Goal: Task Accomplishment & Management: Use online tool/utility

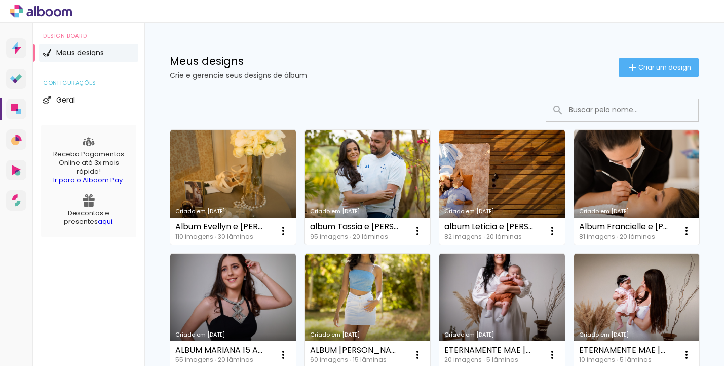
click at [628, 71] on iron-icon at bounding box center [633, 67] width 12 height 12
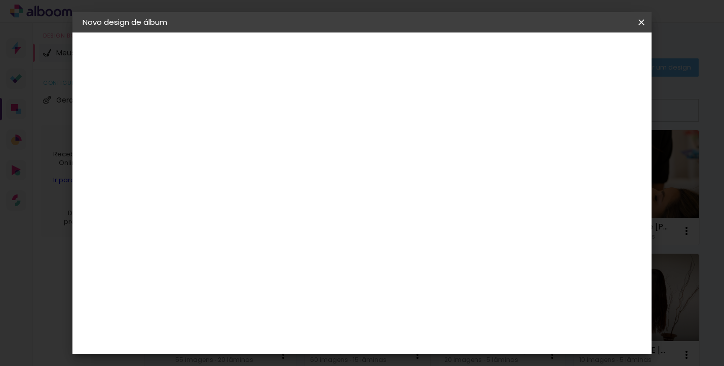
click at [248, 131] on input at bounding box center [248, 136] width 0 height 16
type input "GESTANTE E NEWBORN ALANA"
type paper-input "GESTANTE E NEWBORN ALANA"
click at [352, 48] on paper-button "Avançar" at bounding box center [328, 53] width 50 height 17
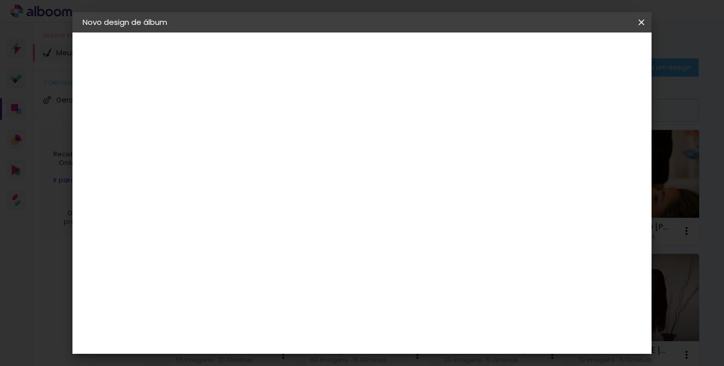
click at [291, 239] on div "[PERSON_NAME]" at bounding box center [275, 243] width 67 height 8
click at [0, 0] on slot "Avançar" at bounding box center [0, 0] width 0 height 0
click at [304, 179] on paper-input-container "Linha" at bounding box center [274, 177] width 59 height 26
click at [0, 0] on slot "Encadernados" at bounding box center [0, 0] width 0 height 0
type input "Encadernados"
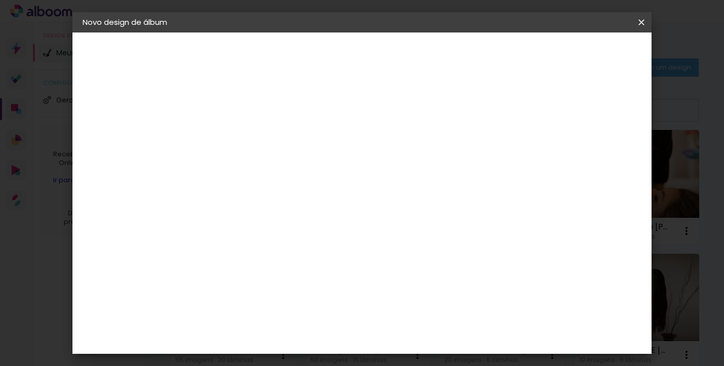
scroll to position [440, 0]
click at [317, 275] on span "20 x 30" at bounding box center [293, 288] width 47 height 27
click at [0, 0] on slot "Avançar" at bounding box center [0, 0] width 0 height 0
click at [463, 56] on span "Iniciar design" at bounding box center [444, 57] width 35 height 14
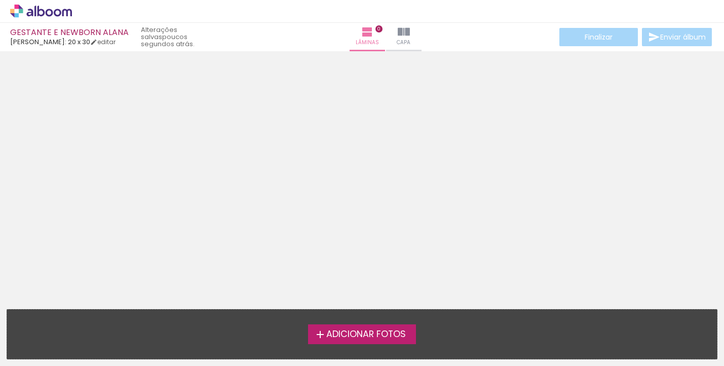
click at [395, 339] on span "Adicionar Fotos" at bounding box center [367, 334] width 80 height 9
click at [0, 0] on input "file" at bounding box center [0, 0] width 0 height 0
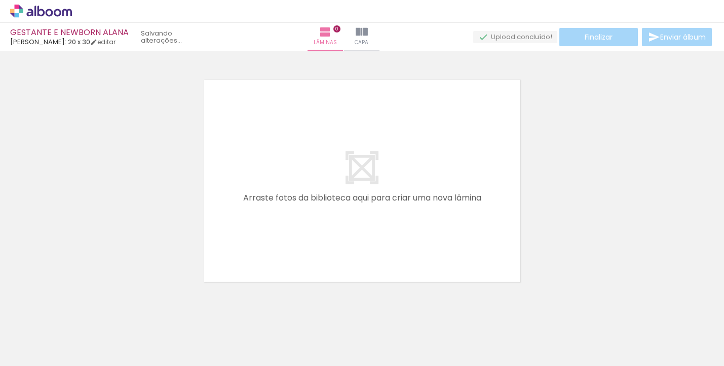
scroll to position [13, 0]
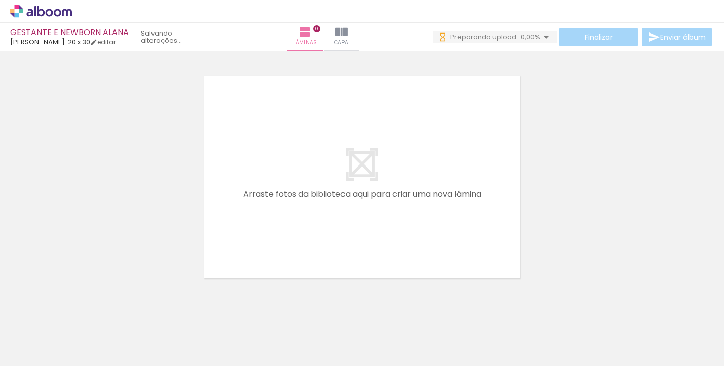
click at [41, 355] on span "Adicionar Fotos" at bounding box center [36, 351] width 30 height 11
click at [0, 0] on input "file" at bounding box center [0, 0] width 0 height 0
click at [44, 351] on span "Adicionar Fotos" at bounding box center [36, 351] width 30 height 11
click at [0, 0] on input "file" at bounding box center [0, 0] width 0 height 0
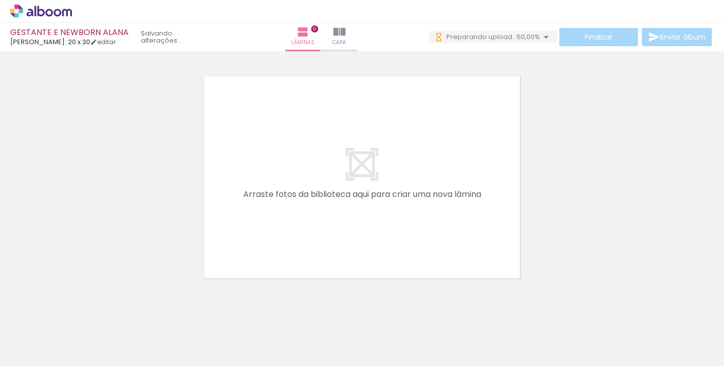
scroll to position [0, 587]
drag, startPoint x: 235, startPoint y: 361, endPoint x: 519, endPoint y: 361, distance: 284.4
click at [83, 361] on iron-horizontal-list at bounding box center [73, 333] width 20 height 63
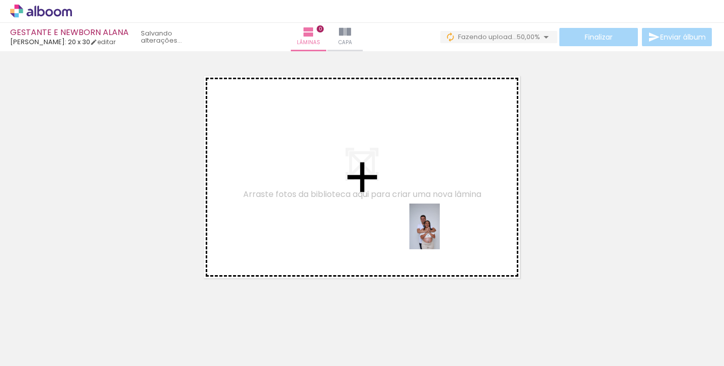
drag, startPoint x: 630, startPoint y: 315, endPoint x: 438, endPoint y: 233, distance: 208.3
click at [438, 233] on quentale-workspace at bounding box center [362, 183] width 724 height 366
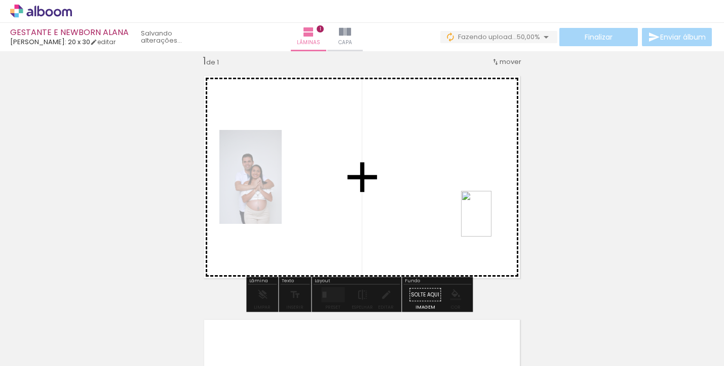
drag, startPoint x: 709, startPoint y: 339, endPoint x: 491, endPoint y: 221, distance: 248.2
click at [491, 221] on quentale-workspace at bounding box center [362, 183] width 724 height 366
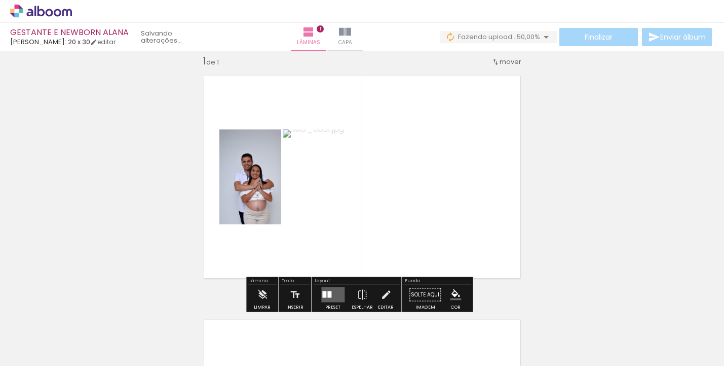
scroll to position [0, 641]
drag, startPoint x: 361, startPoint y: 363, endPoint x: 418, endPoint y: 365, distance: 57.3
click at [83, 365] on iron-horizontal-list at bounding box center [73, 333] width 20 height 63
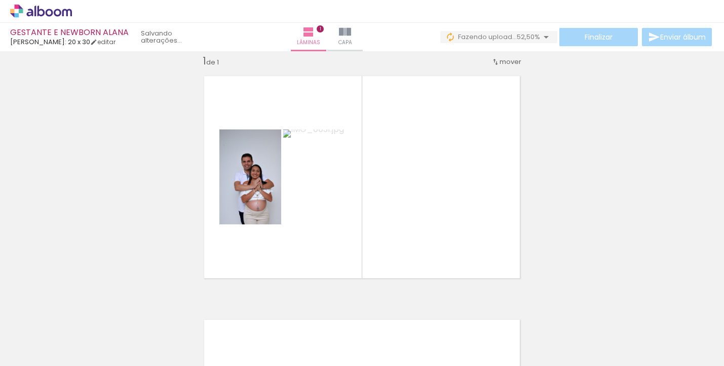
scroll to position [0, 750]
drag, startPoint x: 416, startPoint y: 361, endPoint x: 476, endPoint y: 362, distance: 59.8
click at [83, 362] on iron-horizontal-list at bounding box center [73, 333] width 20 height 63
drag, startPoint x: 467, startPoint y: 361, endPoint x: 512, endPoint y: 363, distance: 45.2
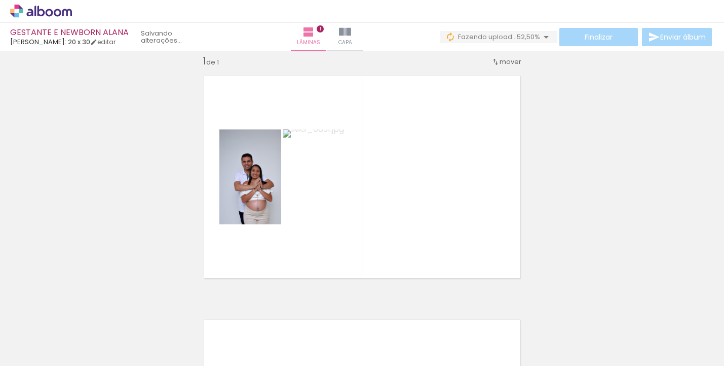
click at [83, 364] on iron-horizontal-list at bounding box center [73, 333] width 20 height 63
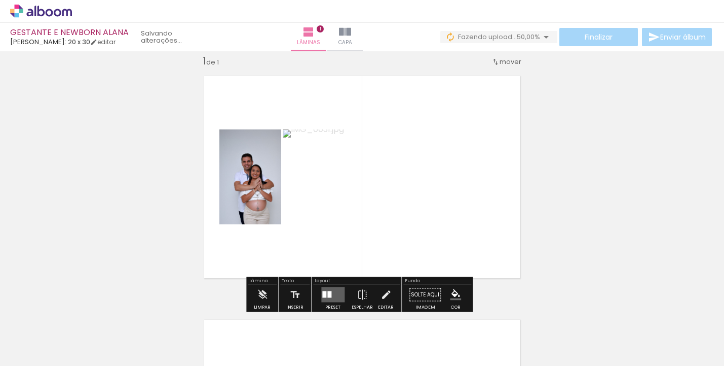
click at [335, 285] on div at bounding box center [332, 294] width 27 height 20
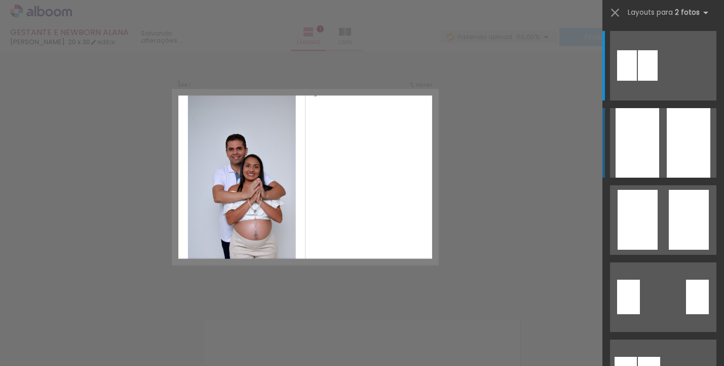
click at [668, 131] on div at bounding box center [689, 142] width 44 height 69
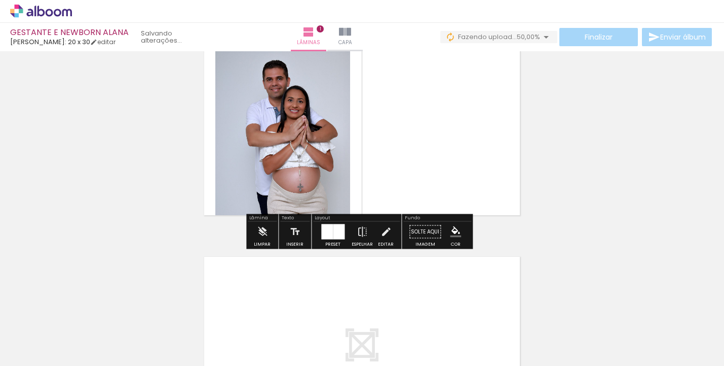
scroll to position [201, 0]
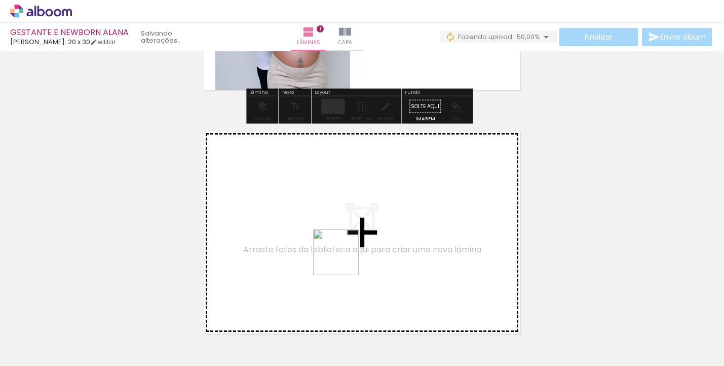
drag, startPoint x: 338, startPoint y: 269, endPoint x: 344, endPoint y: 260, distance: 11.4
click at [344, 260] on quentale-workspace at bounding box center [362, 183] width 724 height 366
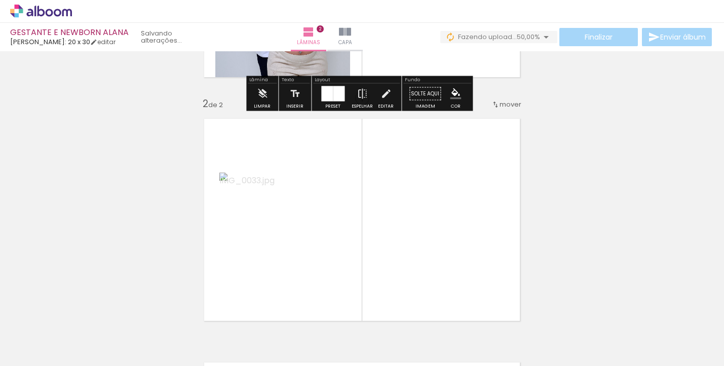
scroll to position [256, 0]
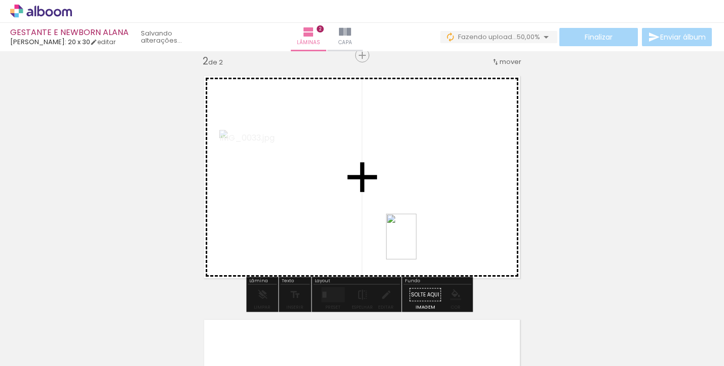
drag, startPoint x: 364, startPoint y: 336, endPoint x: 417, endPoint y: 243, distance: 107.0
click at [417, 243] on quentale-workspace at bounding box center [362, 183] width 724 height 366
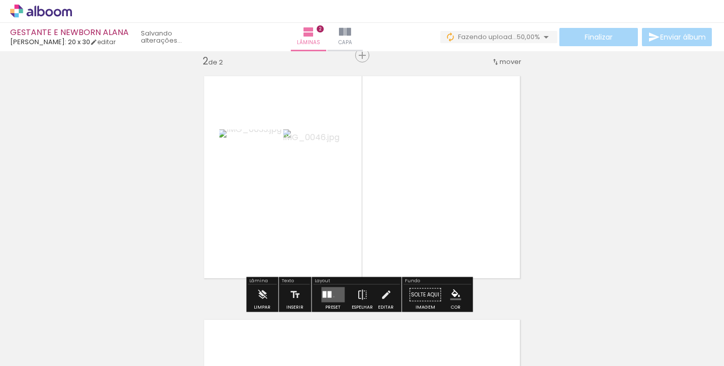
click at [332, 296] on quentale-layouter at bounding box center [332, 294] width 23 height 15
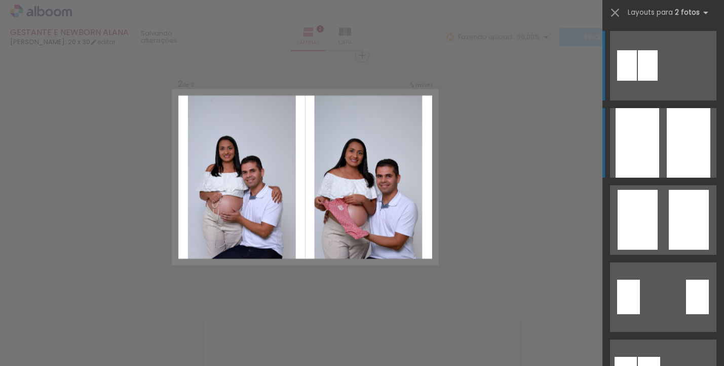
click at [681, 148] on div at bounding box center [689, 142] width 44 height 69
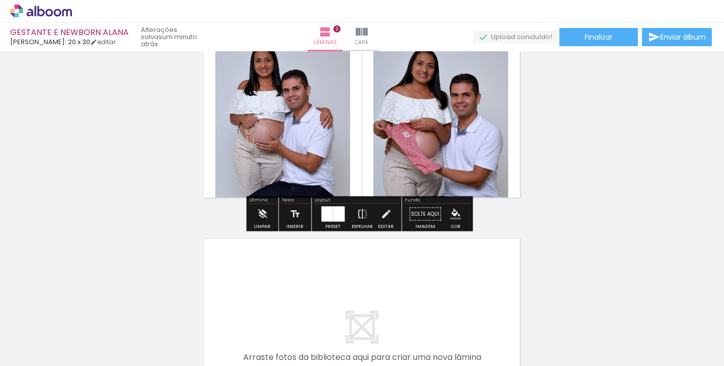
scroll to position [349, 0]
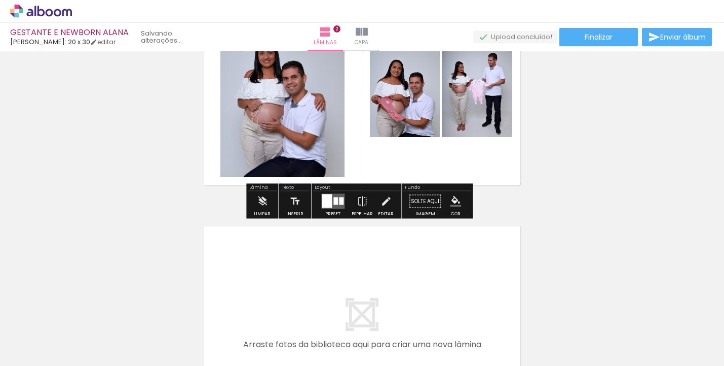
drag, startPoint x: 424, startPoint y: 338, endPoint x: 379, endPoint y: 137, distance: 206.4
click at [379, 137] on quentale-workspace at bounding box center [362, 183] width 724 height 366
click at [339, 197] on div at bounding box center [341, 201] width 5 height 8
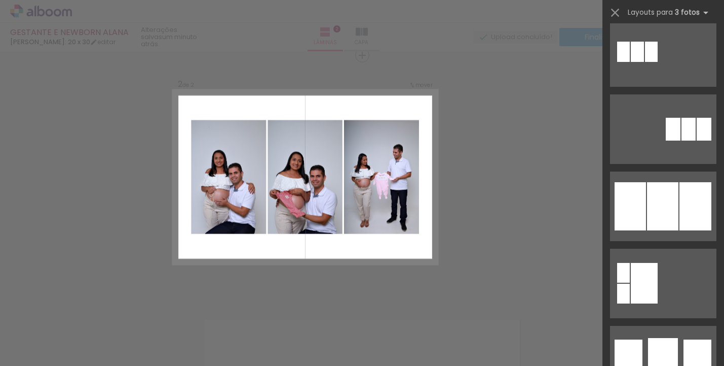
scroll to position [709, 0]
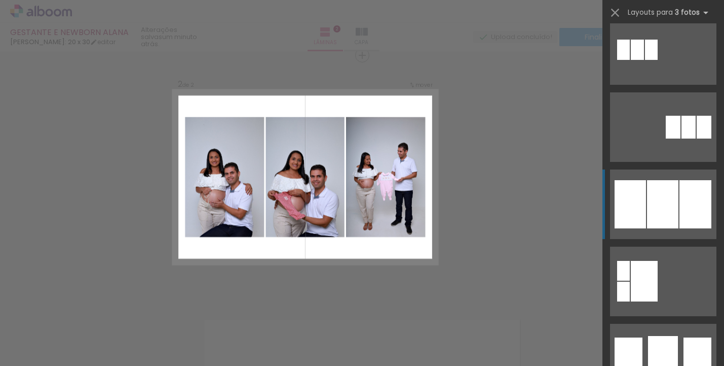
click at [664, 204] on div at bounding box center [662, 204] width 31 height 48
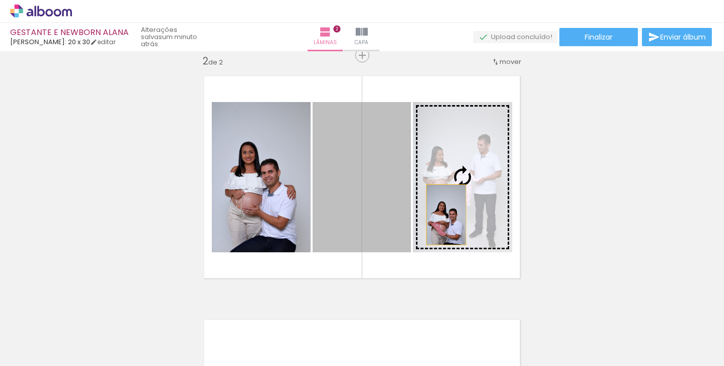
drag, startPoint x: 385, startPoint y: 212, endPoint x: 452, endPoint y: 214, distance: 67.5
click at [0, 0] on slot at bounding box center [0, 0] width 0 height 0
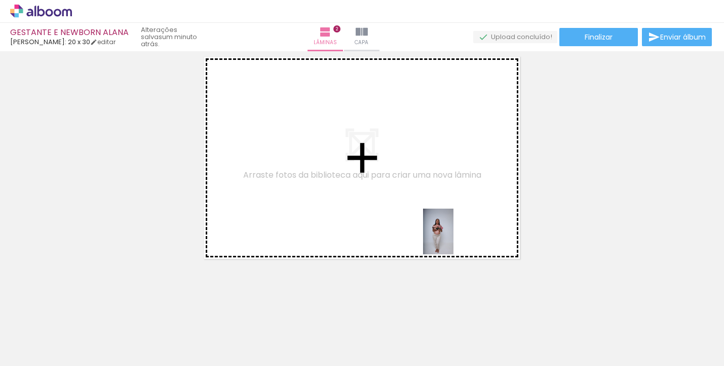
drag, startPoint x: 477, startPoint y: 340, endPoint x: 454, endPoint y: 239, distance: 104.0
click at [454, 239] on quentale-workspace at bounding box center [362, 183] width 724 height 366
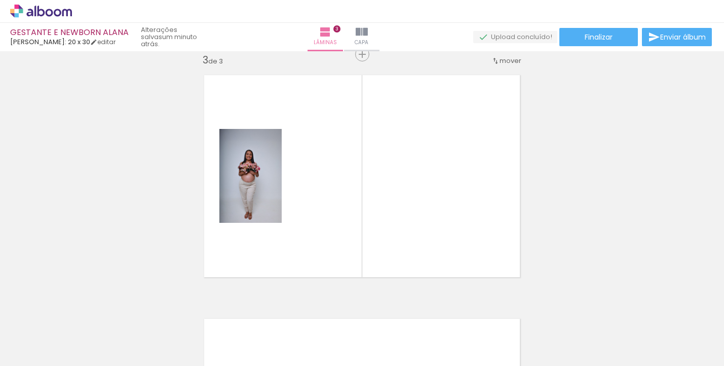
scroll to position [499, 0]
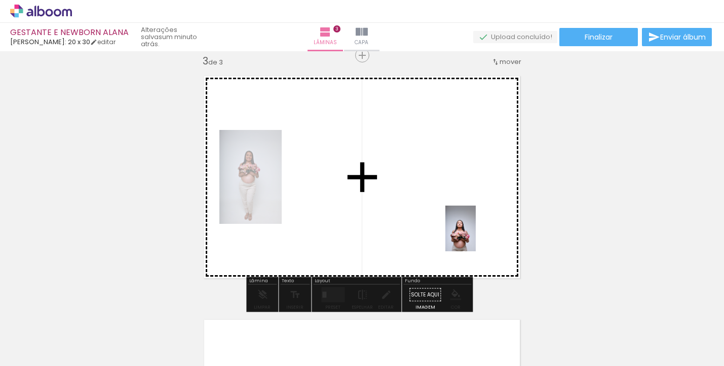
drag, startPoint x: 534, startPoint y: 337, endPoint x: 476, endPoint y: 236, distance: 116.7
click at [476, 236] on quentale-workspace at bounding box center [362, 183] width 724 height 366
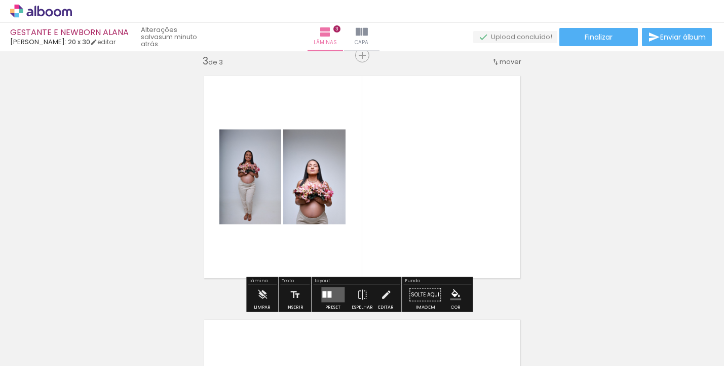
click at [340, 293] on quentale-layouter at bounding box center [332, 294] width 23 height 15
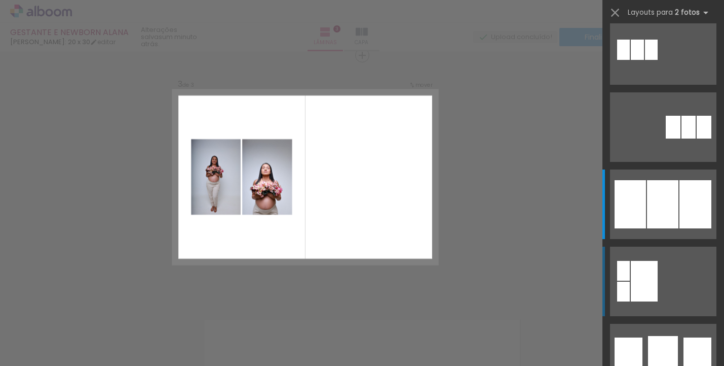
scroll to position [0, 0]
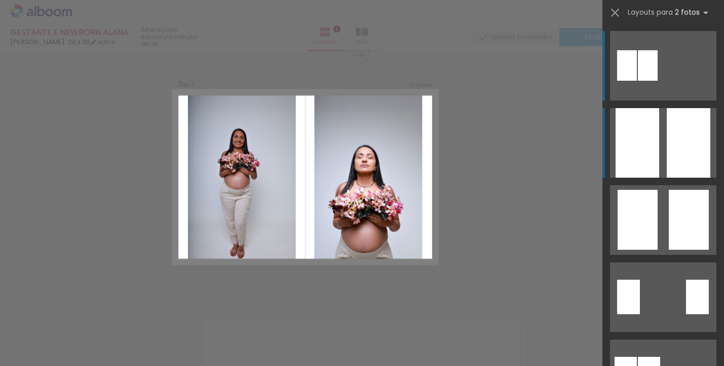
click at [659, 150] on quentale-layouter at bounding box center [663, 142] width 106 height 69
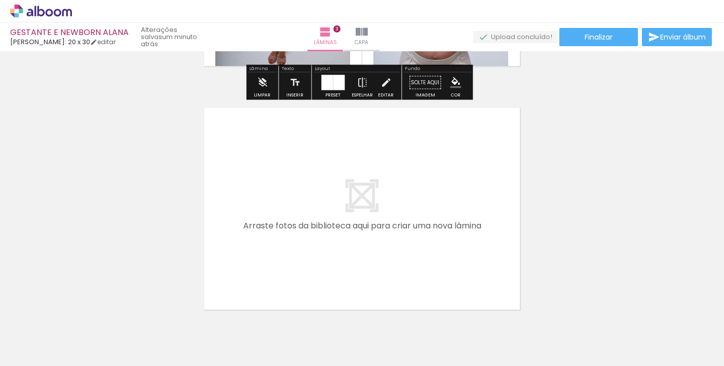
scroll to position [762, 0]
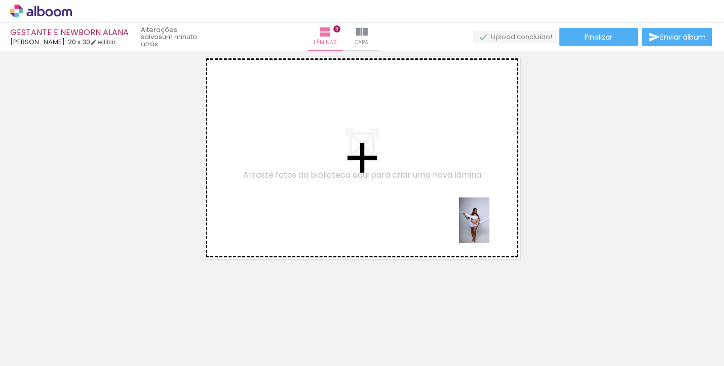
drag, startPoint x: 582, startPoint y: 344, endPoint x: 490, endPoint y: 228, distance: 148.4
click at [490, 228] on quentale-workspace at bounding box center [362, 183] width 724 height 366
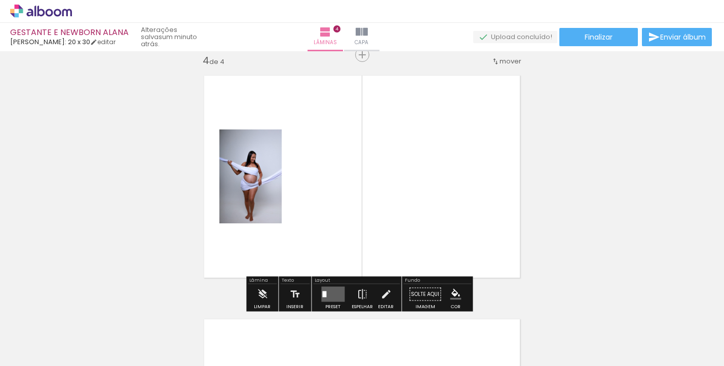
scroll to position [743, 0]
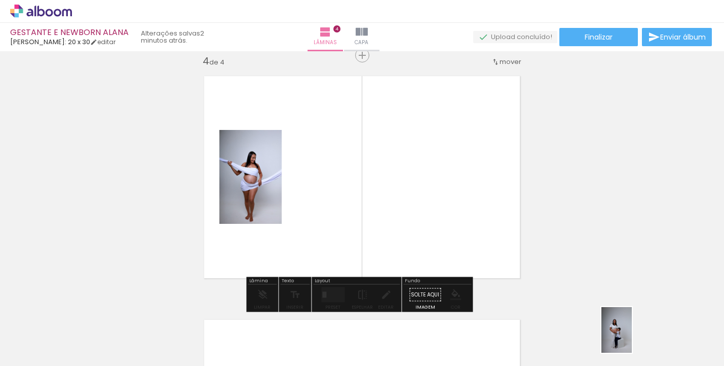
drag, startPoint x: 600, startPoint y: 315, endPoint x: 610, endPoint y: 308, distance: 12.3
click at [633, 337] on quentale-thumb at bounding box center [639, 331] width 57 height 58
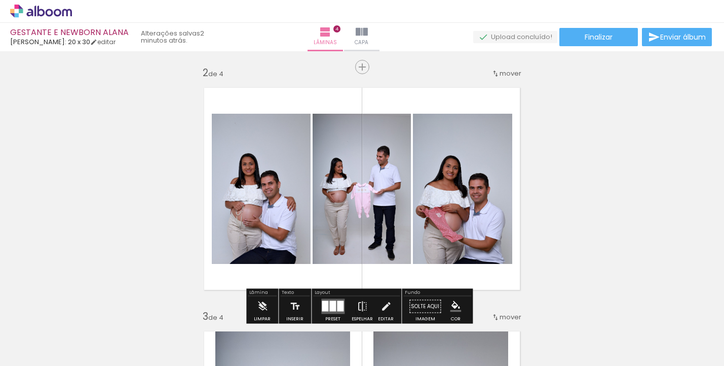
scroll to position [373, 0]
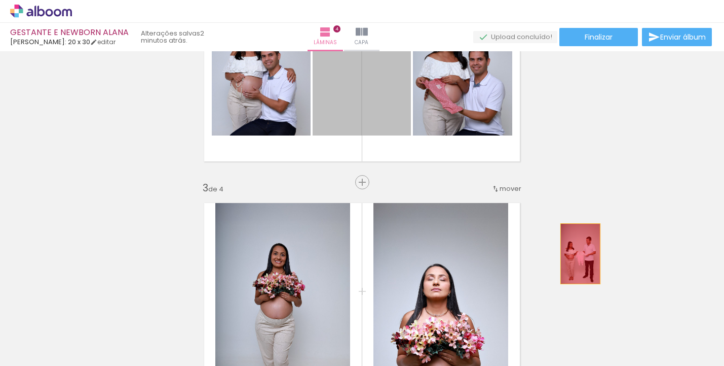
drag, startPoint x: 366, startPoint y: 97, endPoint x: 577, endPoint y: 253, distance: 262.4
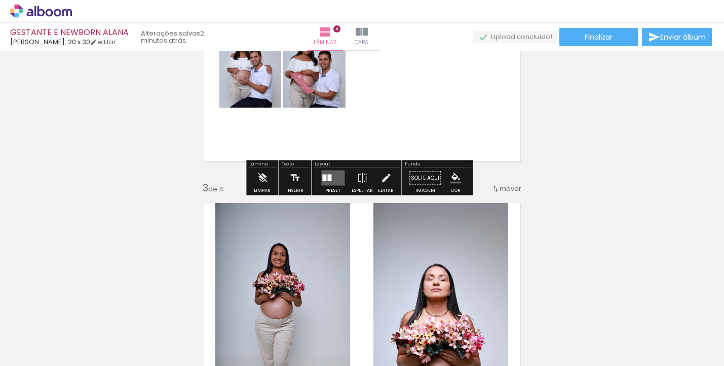
click at [341, 172] on quentale-layouter at bounding box center [332, 177] width 23 height 15
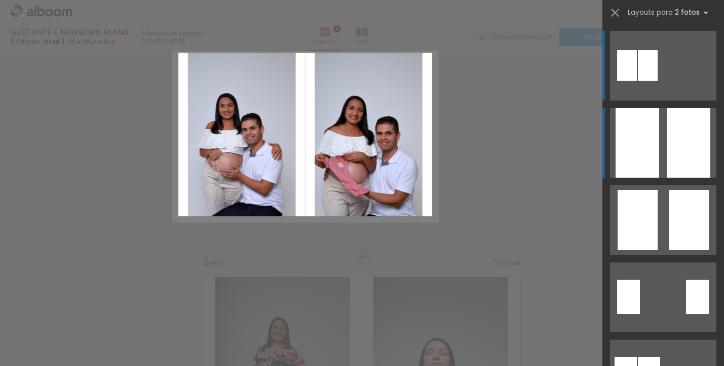
click at [651, 157] on div at bounding box center [638, 142] width 44 height 69
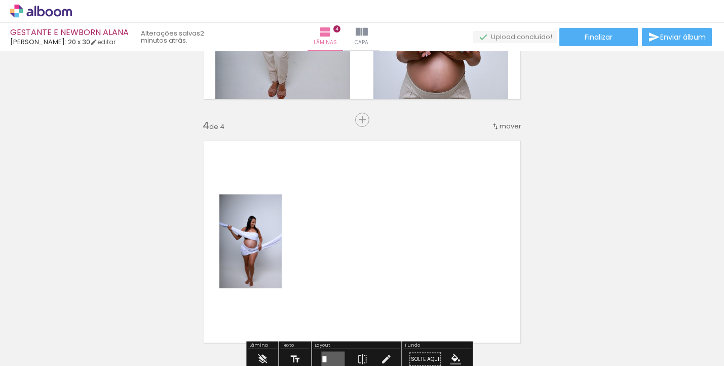
scroll to position [694, 0]
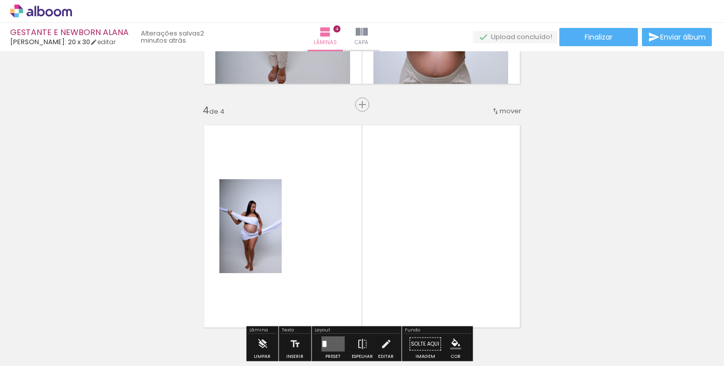
drag, startPoint x: 417, startPoint y: 324, endPoint x: 397, endPoint y: 259, distance: 68.7
click at [397, 259] on quentale-workspace at bounding box center [362, 183] width 724 height 366
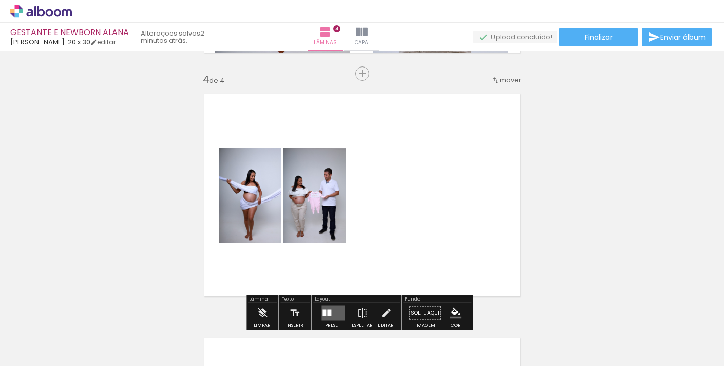
scroll to position [794, 0]
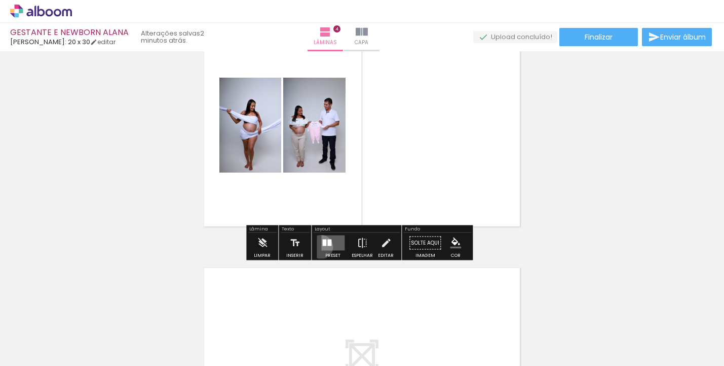
click at [319, 246] on div at bounding box center [332, 243] width 27 height 20
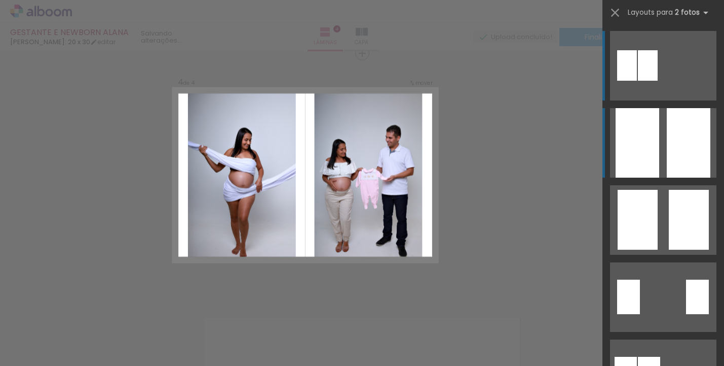
scroll to position [743, 0]
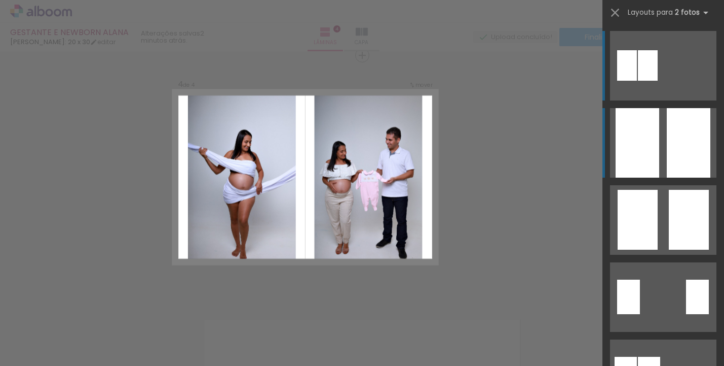
click at [650, 147] on div at bounding box center [638, 142] width 44 height 69
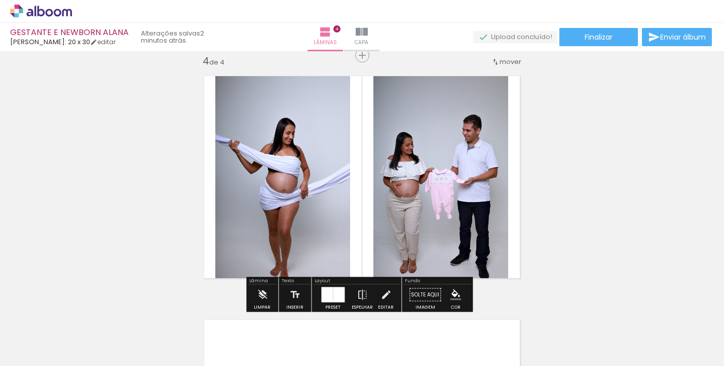
click at [510, 59] on span "mover" at bounding box center [511, 62] width 22 height 10
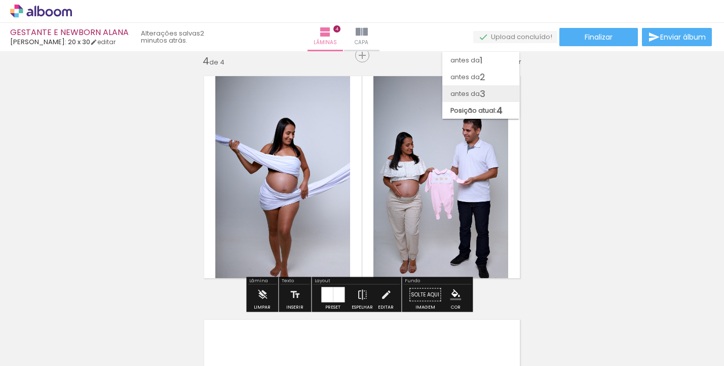
click at [493, 88] on paper-item "antes da 3" at bounding box center [481, 93] width 77 height 17
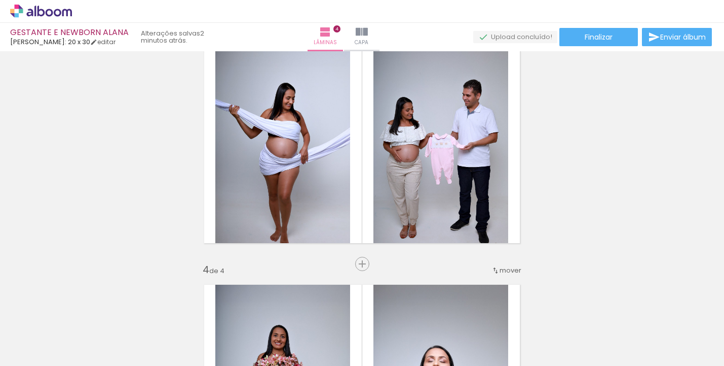
scroll to position [499, 0]
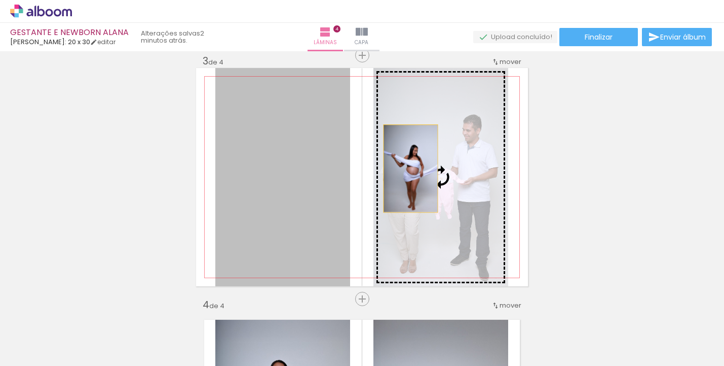
drag, startPoint x: 371, startPoint y: 168, endPoint x: 407, endPoint y: 168, distance: 36.0
click at [0, 0] on slot at bounding box center [0, 0] width 0 height 0
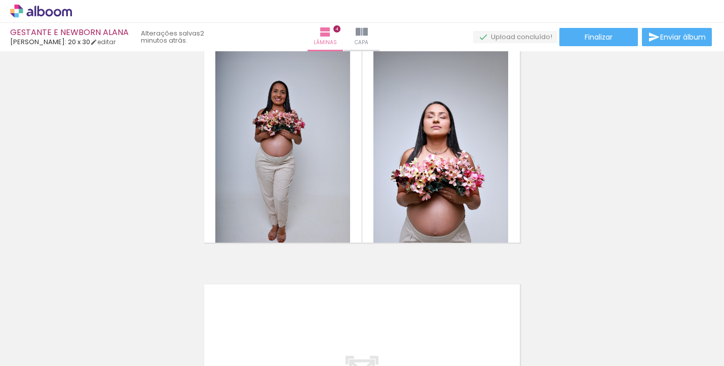
scroll to position [823, 0]
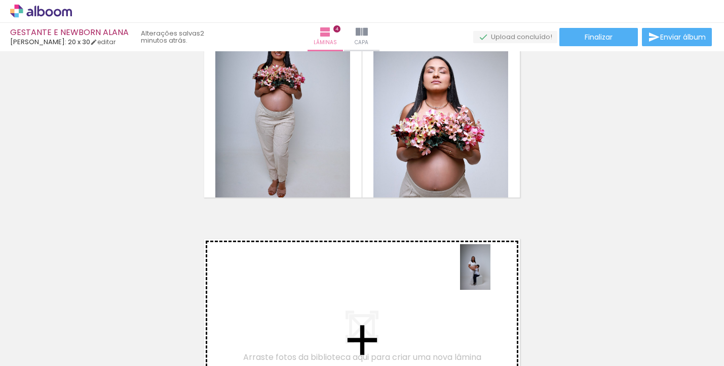
drag, startPoint x: 624, startPoint y: 334, endPoint x: 434, endPoint y: 248, distance: 208.5
click at [434, 248] on quentale-workspace at bounding box center [362, 183] width 724 height 366
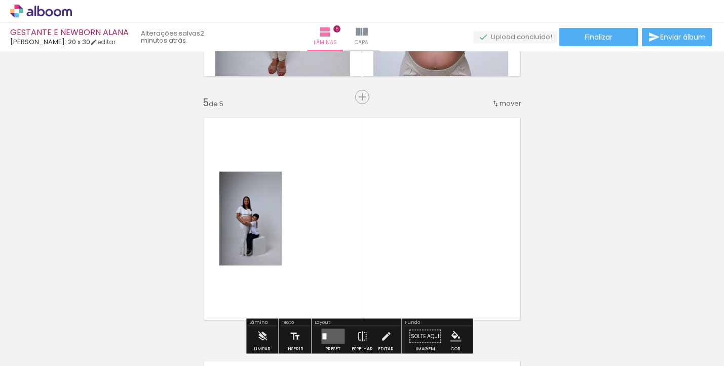
scroll to position [986, 0]
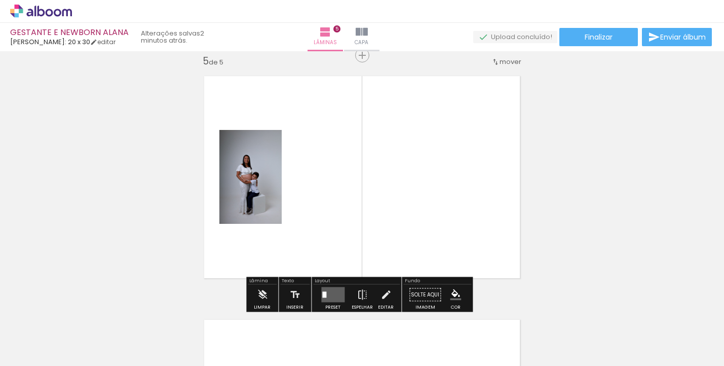
click at [674, 333] on quentale-thumb at bounding box center [696, 331] width 57 height 58
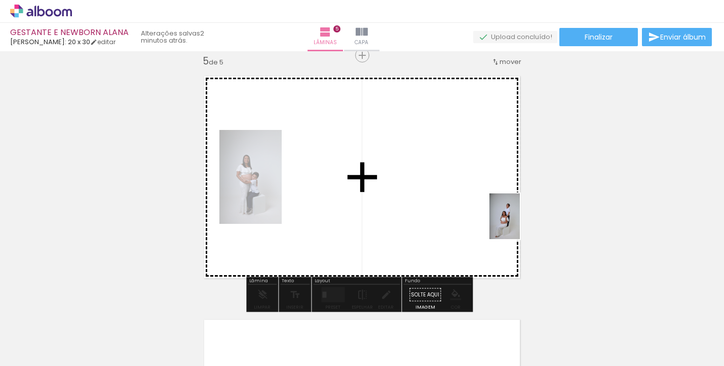
drag, startPoint x: 679, startPoint y: 327, endPoint x: 509, endPoint y: 214, distance: 204.9
click at [509, 214] on quentale-workspace at bounding box center [362, 183] width 724 height 366
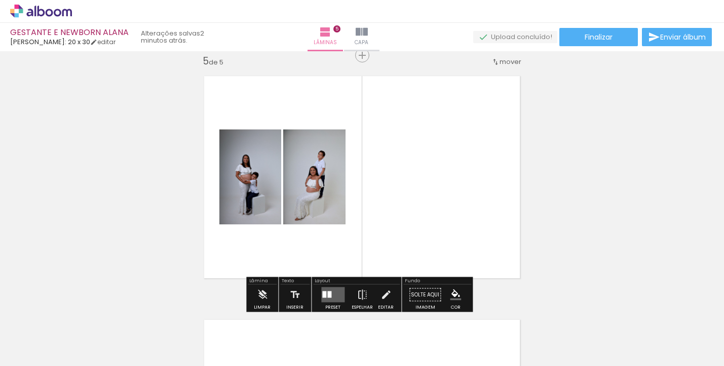
drag, startPoint x: 447, startPoint y: 363, endPoint x: 524, endPoint y: 362, distance: 77.1
click at [83, 362] on iron-horizontal-list at bounding box center [73, 333] width 20 height 63
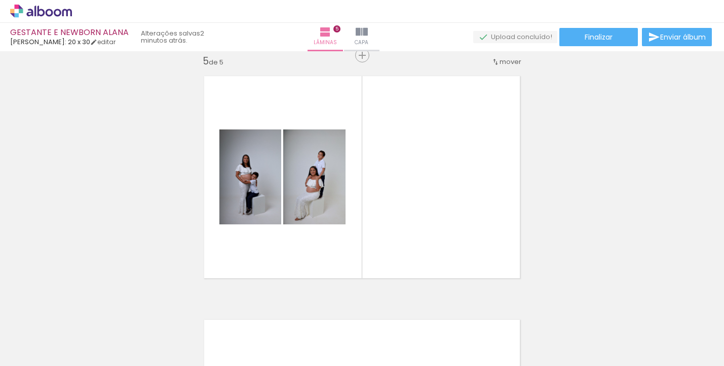
scroll to position [0, 1623]
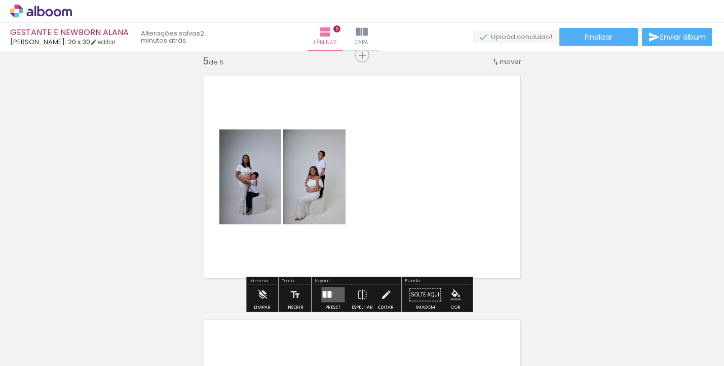
click at [331, 293] on quentale-layouter at bounding box center [332, 294] width 23 height 15
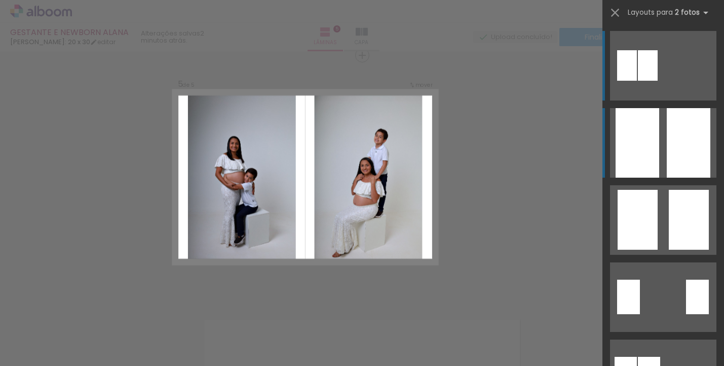
click at [626, 153] on div at bounding box center [638, 142] width 44 height 69
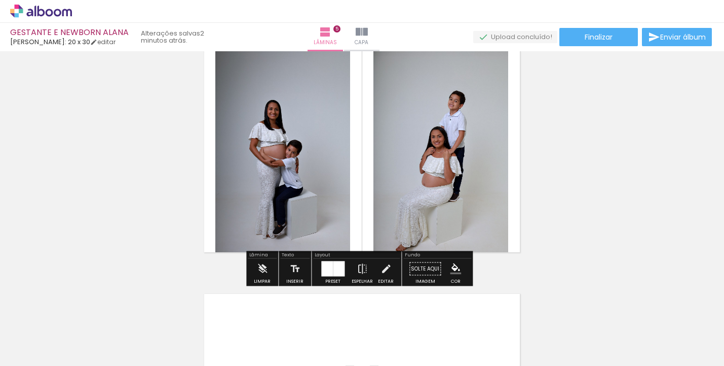
scroll to position [1055, 0]
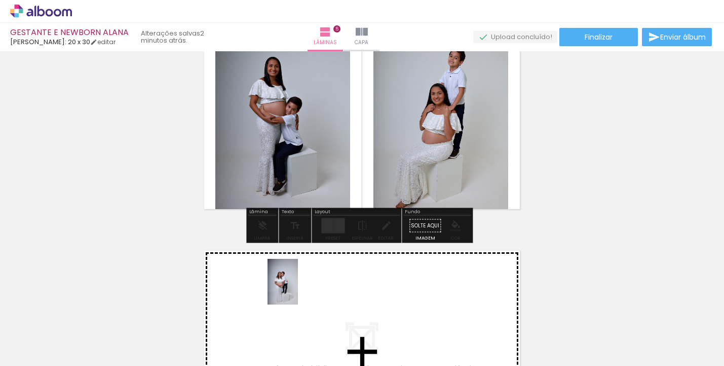
drag, startPoint x: 184, startPoint y: 340, endPoint x: 309, endPoint y: 284, distance: 137.1
click at [309, 284] on quentale-workspace at bounding box center [362, 183] width 724 height 366
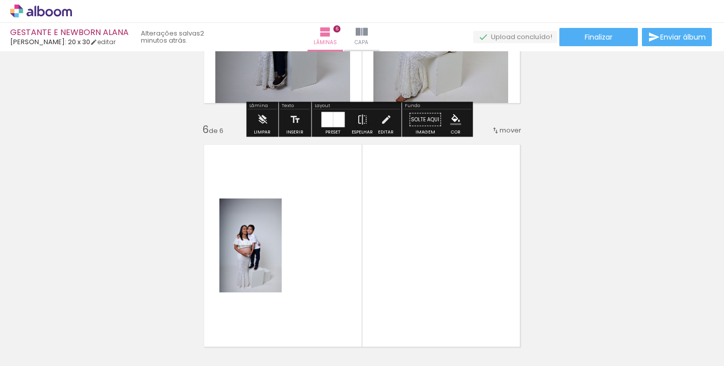
scroll to position [1229, 0]
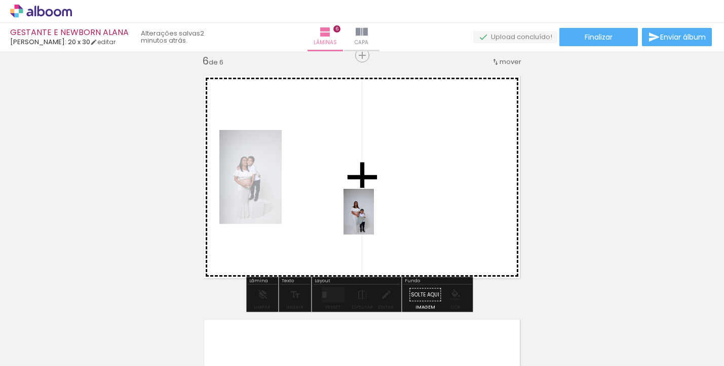
drag, startPoint x: 252, startPoint y: 323, endPoint x: 374, endPoint y: 219, distance: 160.7
click at [374, 219] on quentale-workspace at bounding box center [362, 183] width 724 height 366
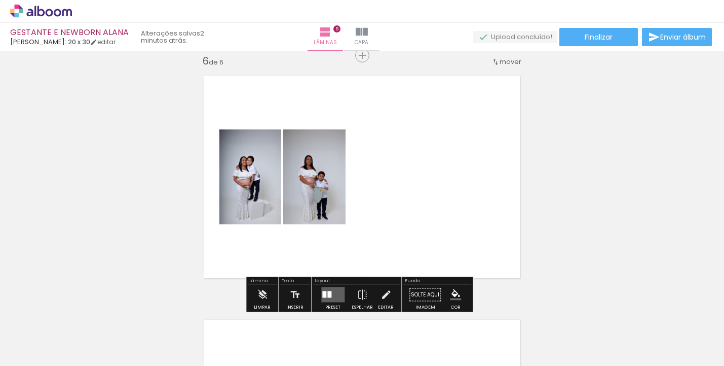
click at [324, 292] on div at bounding box center [324, 294] width 4 height 7
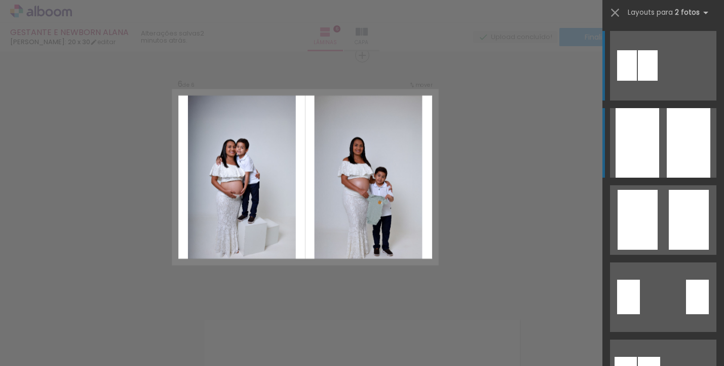
click at [632, 164] on div at bounding box center [638, 142] width 44 height 69
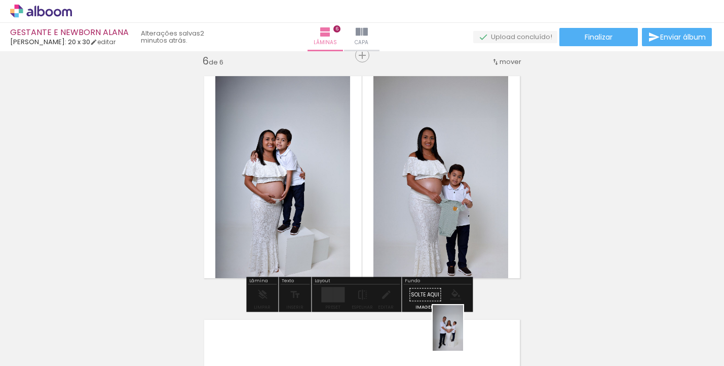
drag, startPoint x: 304, startPoint y: 337, endPoint x: 453, endPoint y: 339, distance: 148.6
click at [0, 0] on slot at bounding box center [0, 0] width 0 height 0
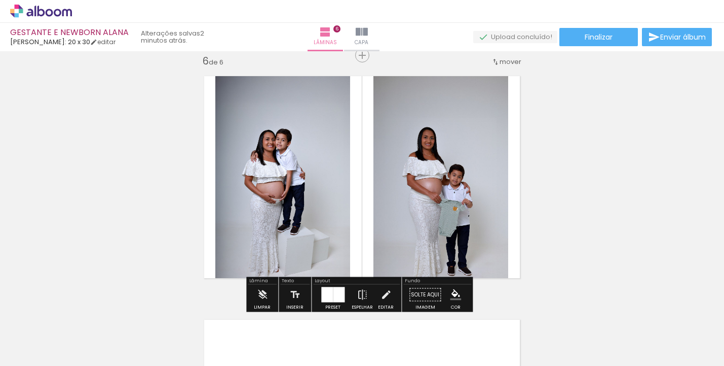
scroll to position [1437, 0]
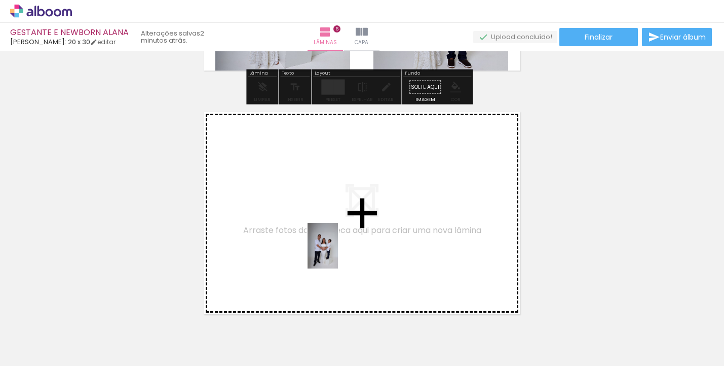
click at [338, 252] on quentale-workspace at bounding box center [362, 183] width 724 height 366
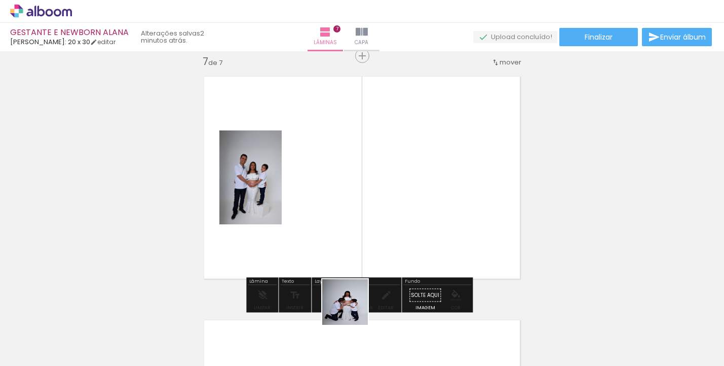
scroll to position [1473, 0]
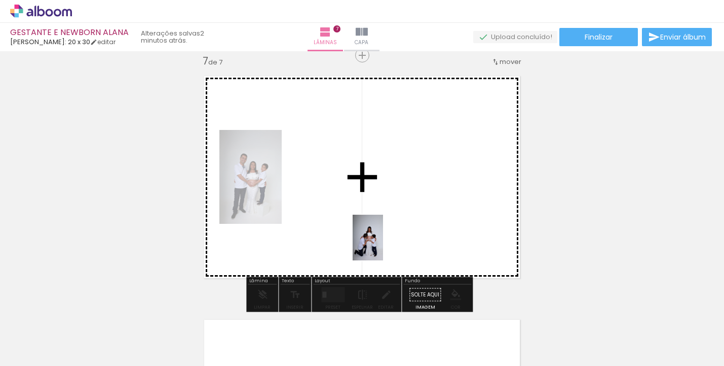
drag, startPoint x: 353, startPoint y: 309, endPoint x: 383, endPoint y: 245, distance: 71.2
click at [383, 245] on quentale-workspace at bounding box center [362, 183] width 724 height 366
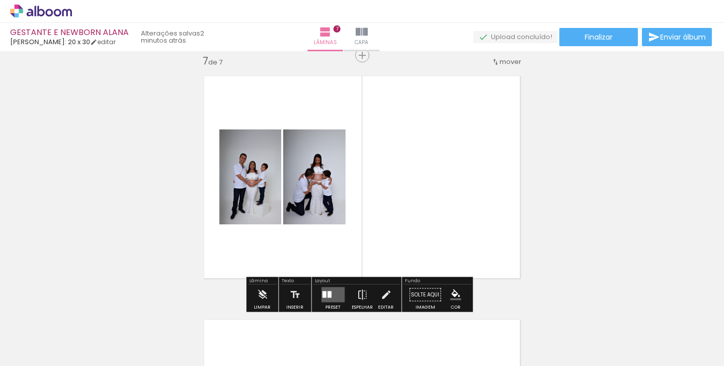
click at [327, 287] on quentale-layouter at bounding box center [332, 294] width 23 height 15
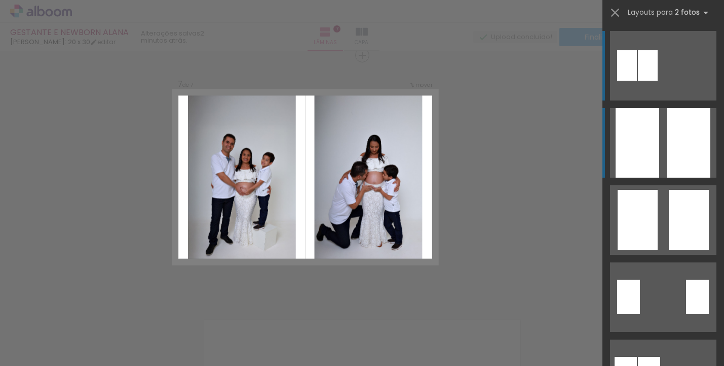
click at [624, 139] on div at bounding box center [638, 142] width 44 height 69
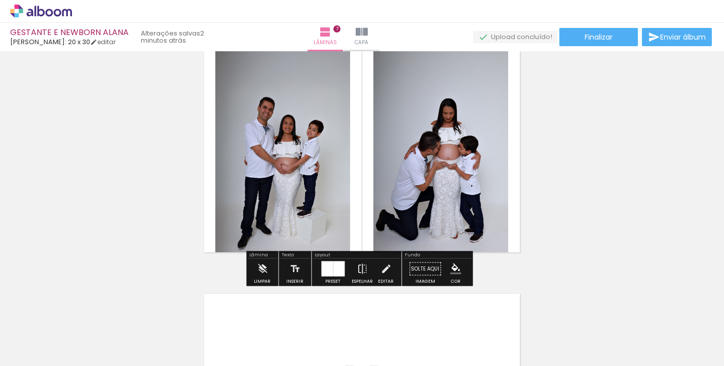
scroll to position [1596, 0]
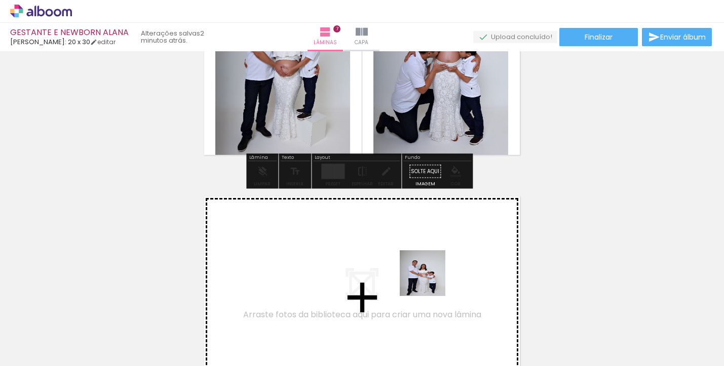
drag, startPoint x: 416, startPoint y: 311, endPoint x: 433, endPoint y: 275, distance: 39.7
click at [433, 275] on quentale-workspace at bounding box center [362, 183] width 724 height 366
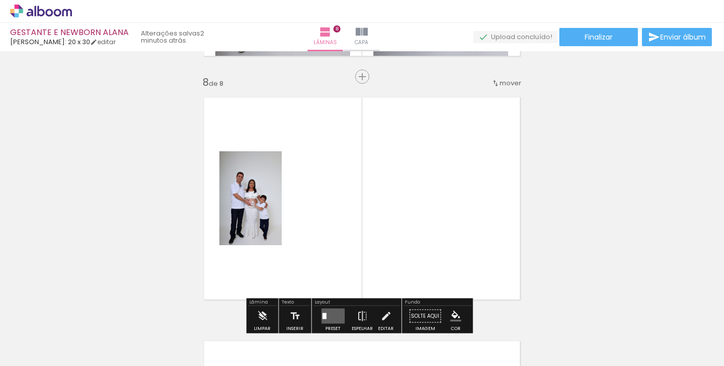
scroll to position [1716, 0]
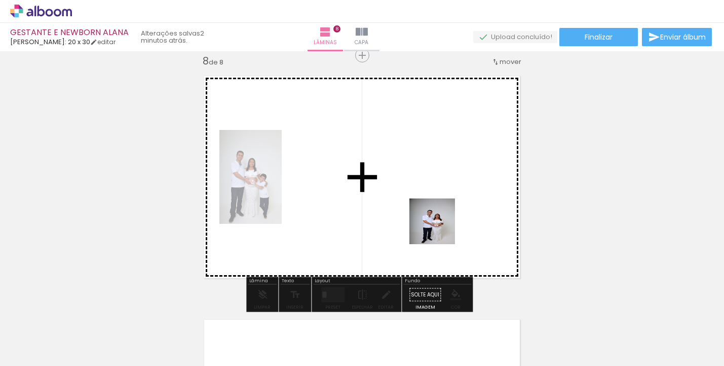
drag, startPoint x: 457, startPoint y: 277, endPoint x: 440, endPoint y: 228, distance: 52.4
click at [440, 228] on quentale-workspace at bounding box center [362, 183] width 724 height 366
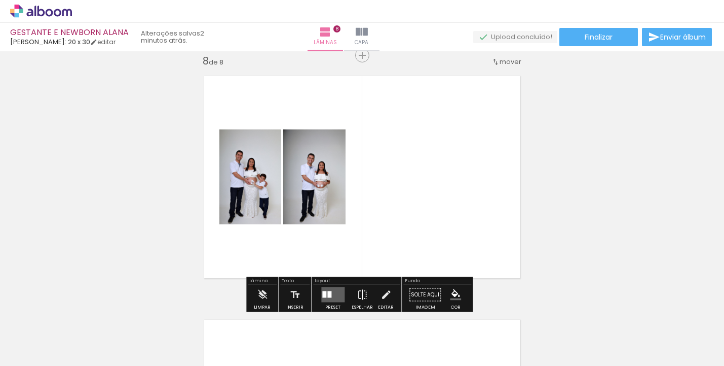
click at [358, 292] on iron-icon at bounding box center [362, 294] width 11 height 20
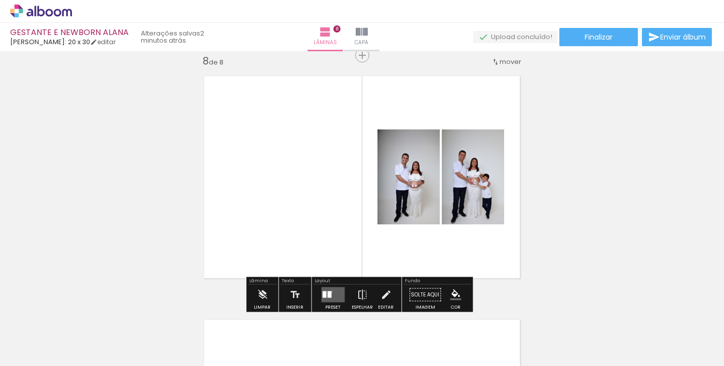
click at [329, 291] on div at bounding box center [330, 294] width 4 height 7
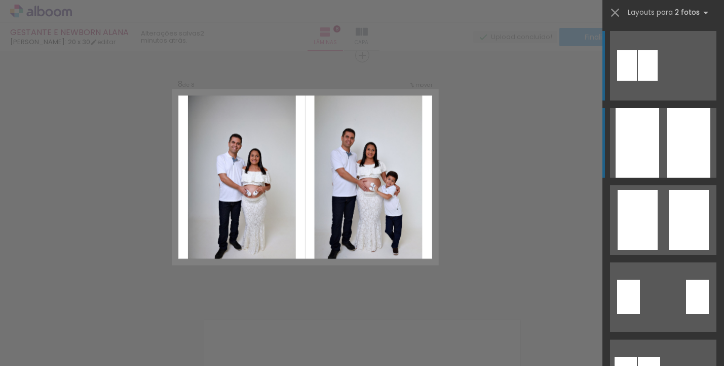
click at [643, 156] on div at bounding box center [638, 142] width 44 height 69
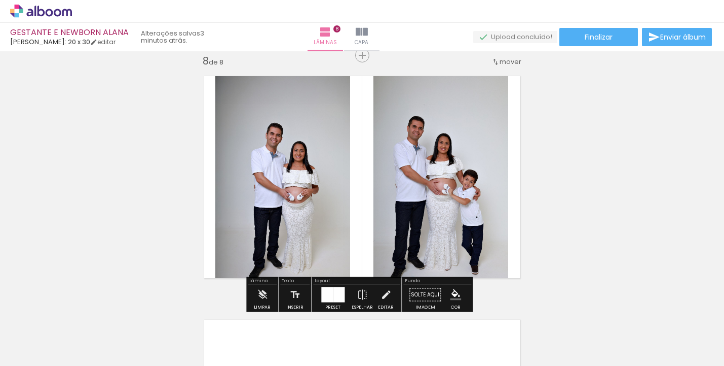
click at [498, 68] on div "mover" at bounding box center [507, 61] width 30 height 17
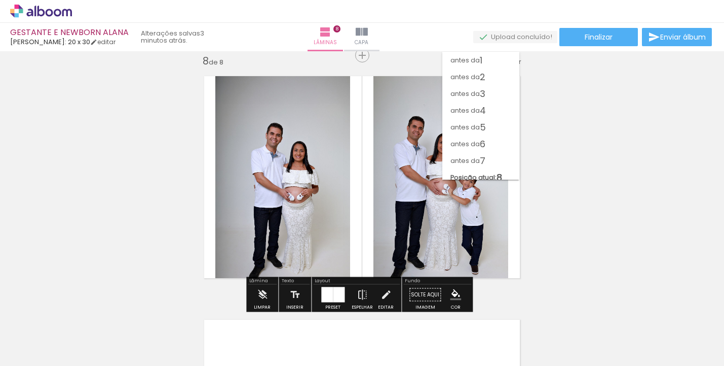
scroll to position [14, 0]
click at [491, 120] on paper-item "antes da 5" at bounding box center [481, 121] width 77 height 17
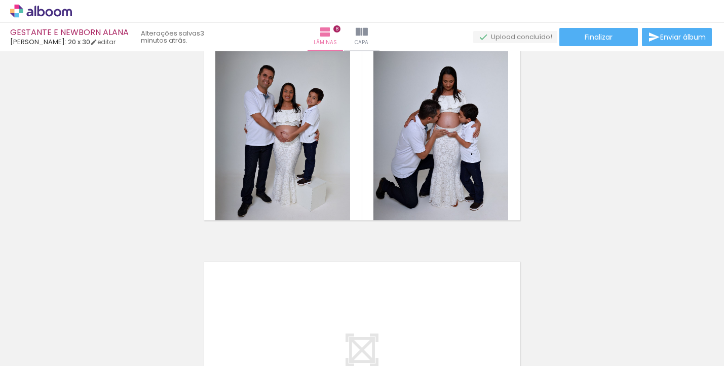
scroll to position [1949, 0]
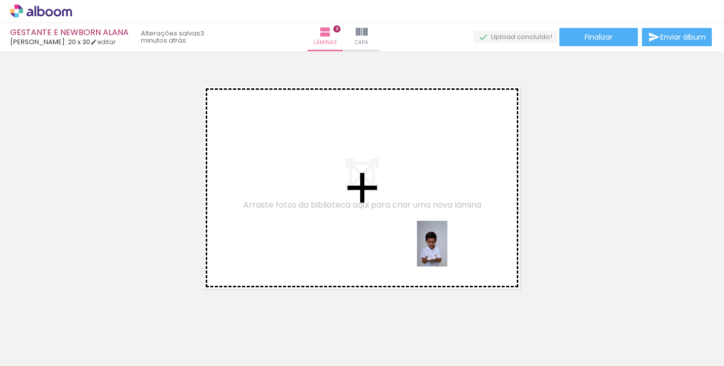
drag, startPoint x: 522, startPoint y: 335, endPoint x: 448, endPoint y: 251, distance: 112.1
click at [448, 251] on quentale-workspace at bounding box center [362, 183] width 724 height 366
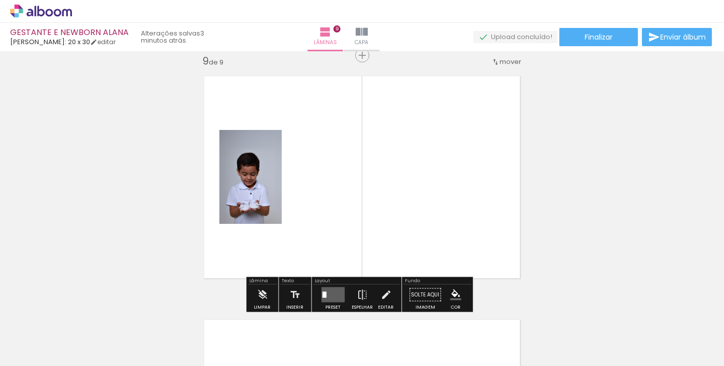
scroll to position [1960, 0]
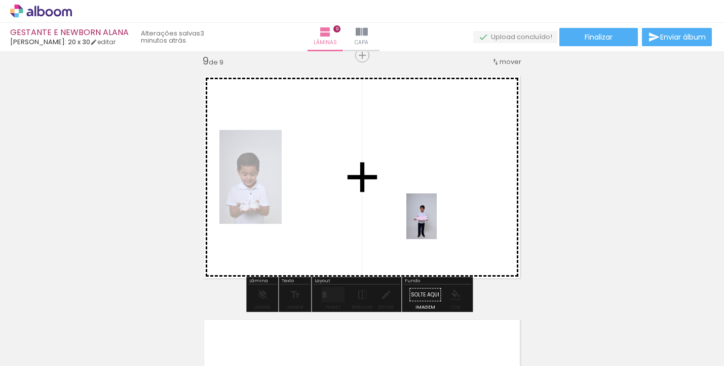
drag, startPoint x: 578, startPoint y: 331, endPoint x: 436, endPoint y: 222, distance: 180.1
click at [436, 222] on quentale-workspace at bounding box center [362, 183] width 724 height 366
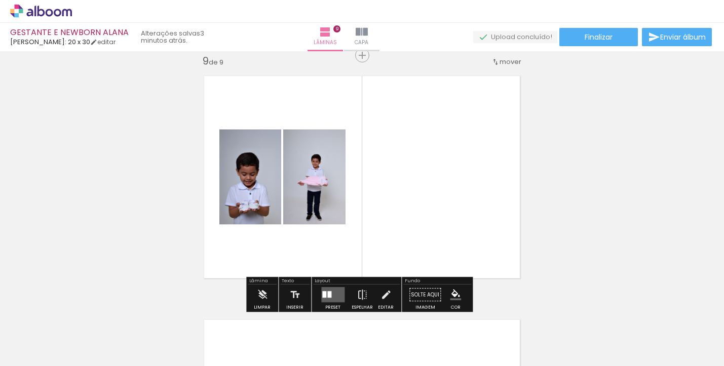
click at [337, 292] on quentale-layouter at bounding box center [332, 294] width 23 height 15
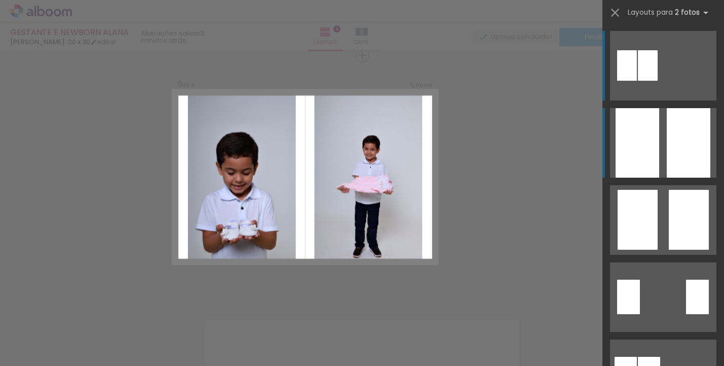
click at [623, 160] on div at bounding box center [638, 142] width 44 height 69
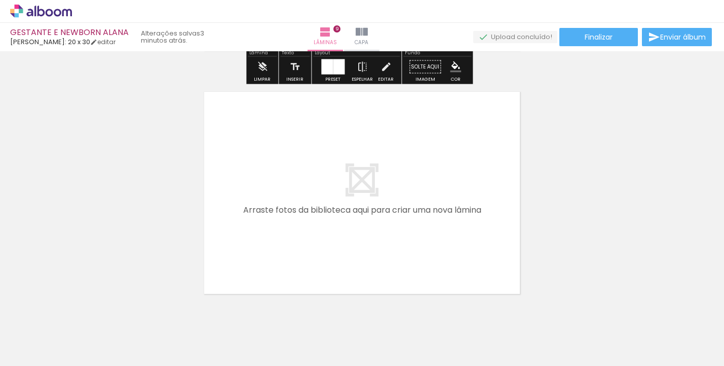
scroll to position [2222, 0]
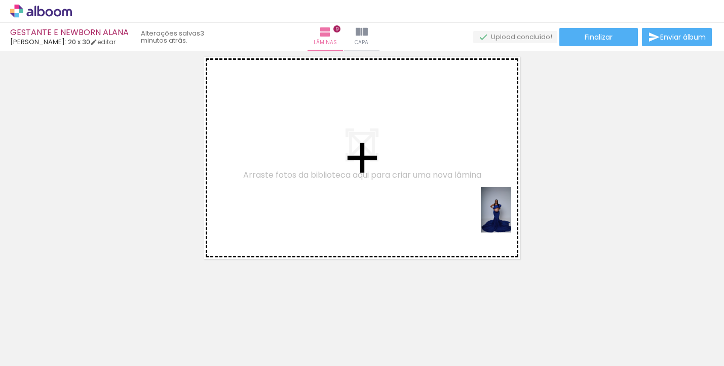
drag, startPoint x: 632, startPoint y: 331, endPoint x: 494, endPoint y: 207, distance: 185.2
click at [494, 207] on quentale-workspace at bounding box center [362, 183] width 724 height 366
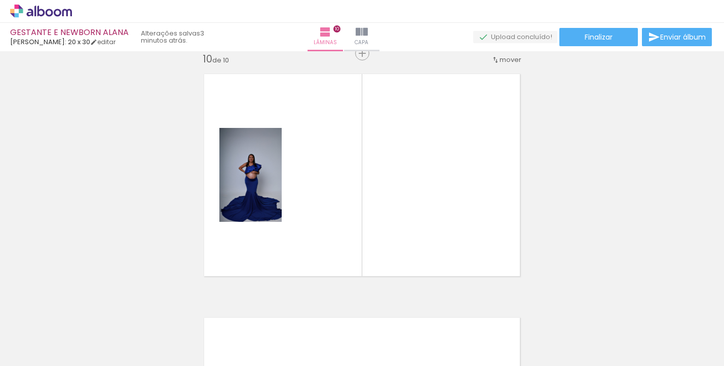
scroll to position [2203, 0]
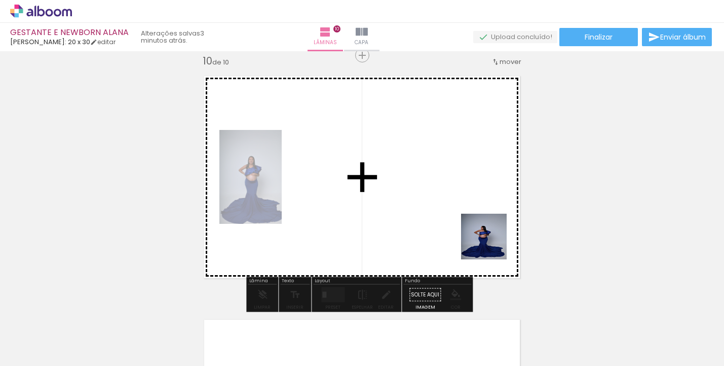
drag, startPoint x: 685, startPoint y: 335, endPoint x: 492, endPoint y: 244, distance: 213.4
click at [492, 244] on quentale-workspace at bounding box center [362, 183] width 724 height 366
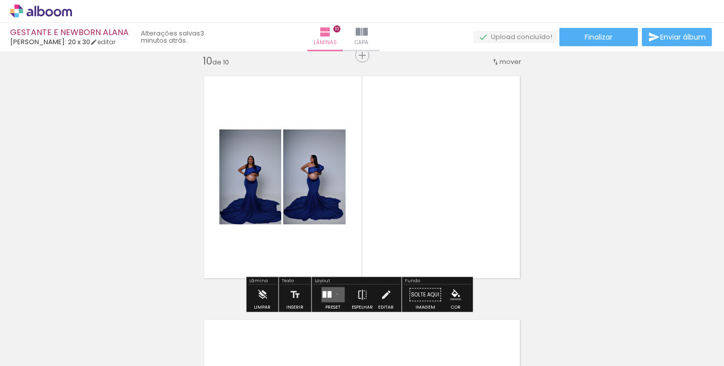
drag, startPoint x: 335, startPoint y: 294, endPoint x: 362, endPoint y: 273, distance: 33.7
click at [335, 294] on quentale-layouter at bounding box center [332, 294] width 23 height 15
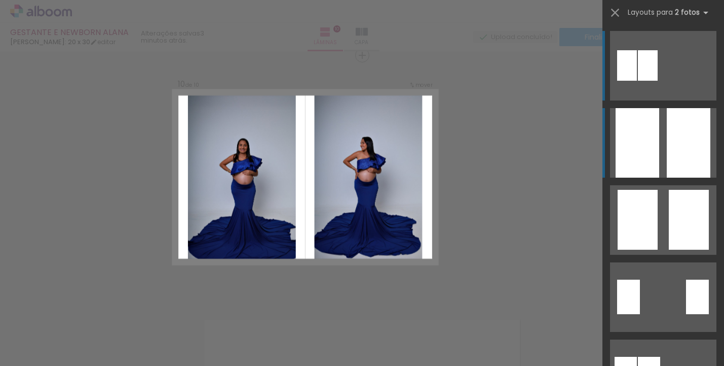
click at [656, 136] on quentale-layouter at bounding box center [663, 142] width 106 height 69
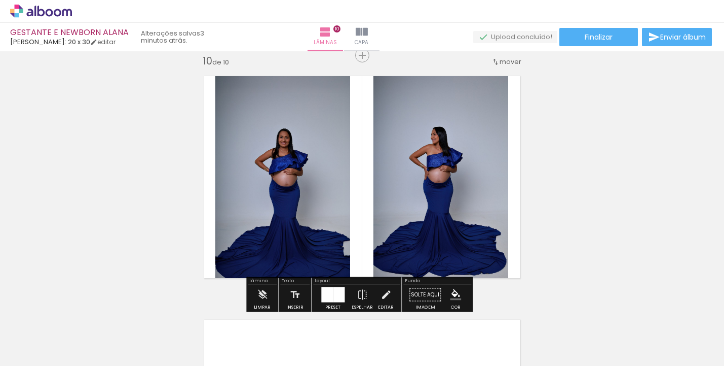
click at [496, 64] on iron-icon at bounding box center [496, 62] width 8 height 8
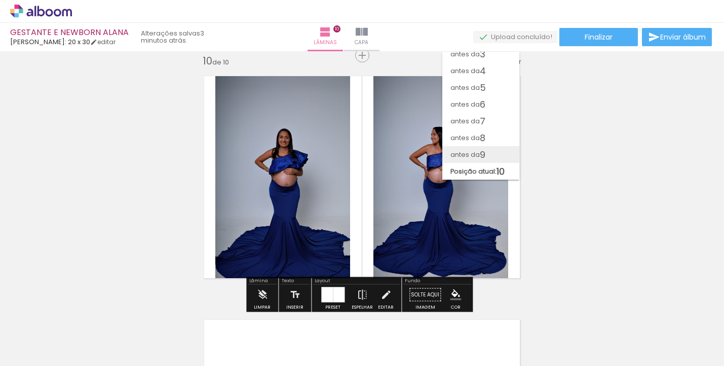
click at [482, 146] on span "9" at bounding box center [483, 154] width 6 height 17
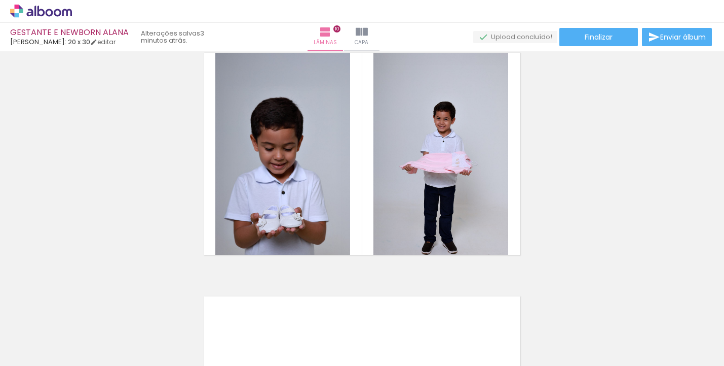
scroll to position [2182, 0]
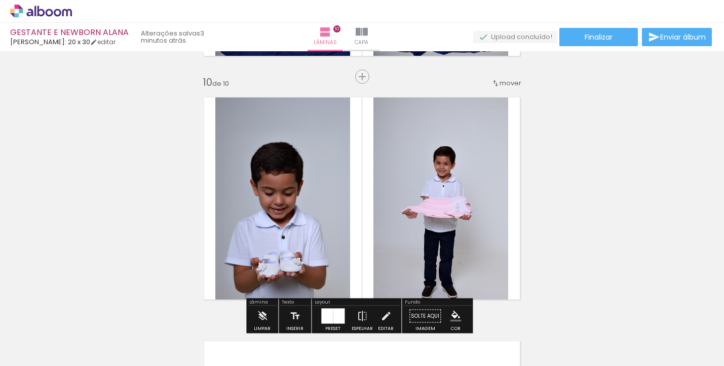
click at [508, 82] on span "mover" at bounding box center [511, 83] width 22 height 10
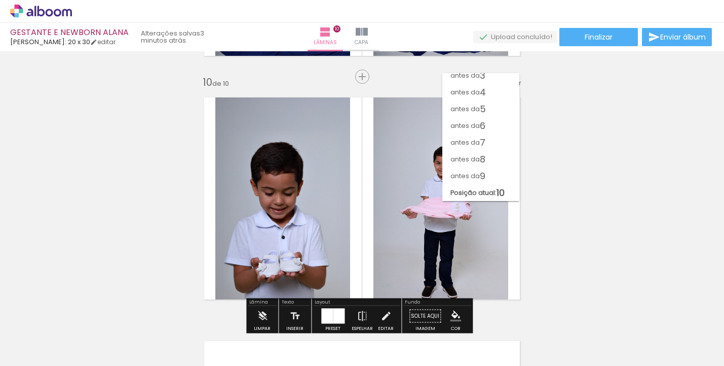
scroll to position [0, 0]
click at [482, 85] on span "1" at bounding box center [481, 81] width 3 height 17
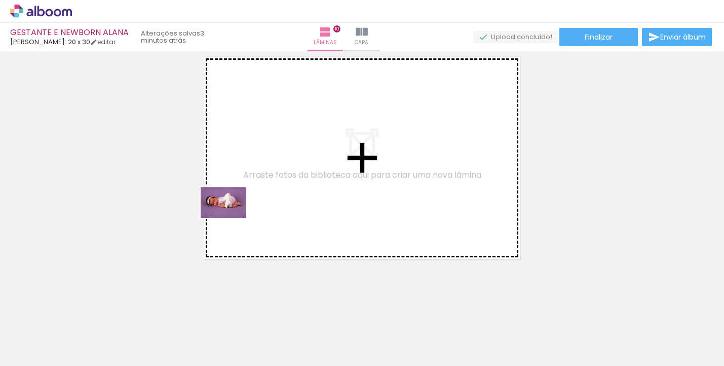
drag, startPoint x: 103, startPoint y: 334, endPoint x: 278, endPoint y: 183, distance: 231.1
click at [278, 183] on quentale-workspace at bounding box center [362, 183] width 724 height 366
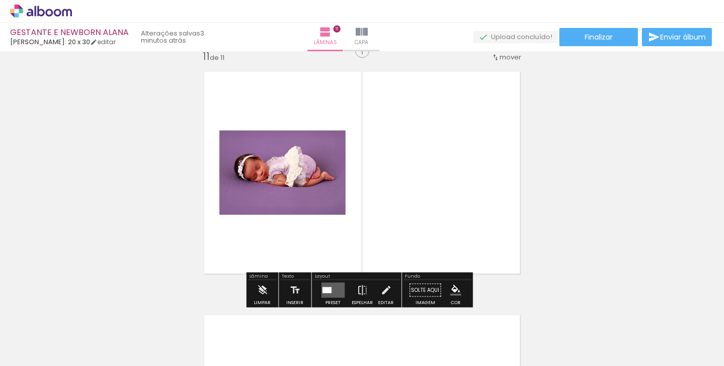
scroll to position [2446, 0]
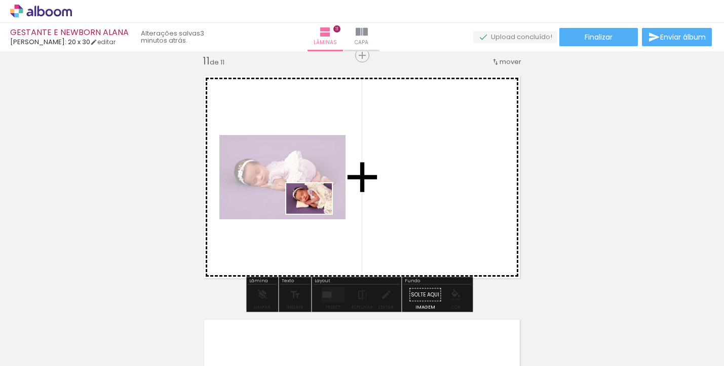
drag, startPoint x: 236, startPoint y: 279, endPoint x: 317, endPoint y: 213, distance: 103.8
click at [317, 213] on quentale-workspace at bounding box center [362, 183] width 724 height 366
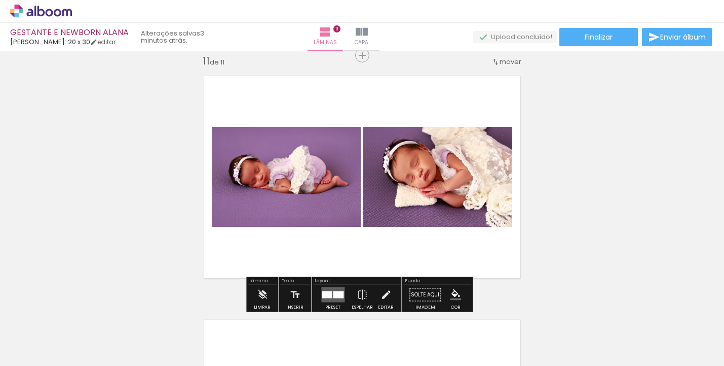
click at [333, 291] on div at bounding box center [338, 294] width 11 height 7
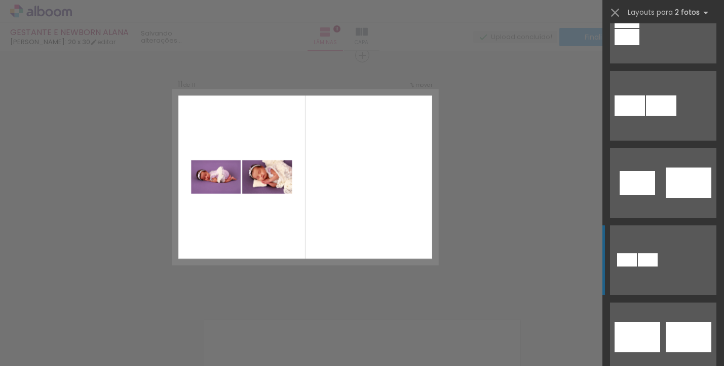
scroll to position [0, 0]
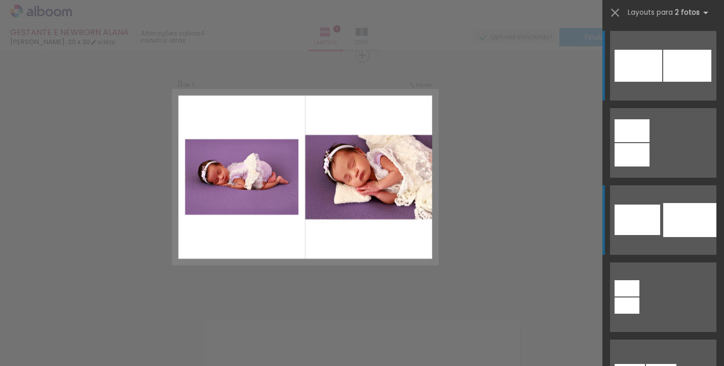
click at [671, 204] on div at bounding box center [690, 220] width 53 height 34
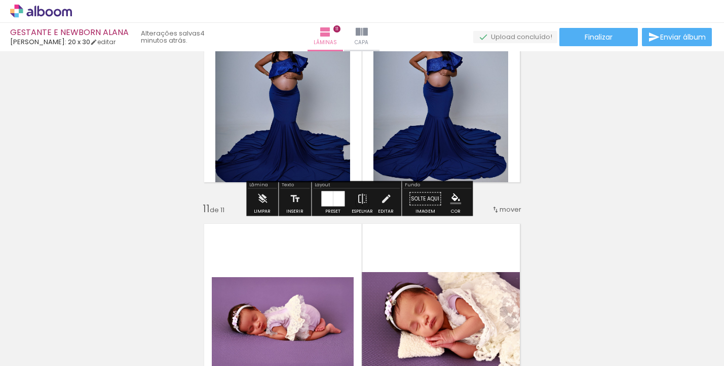
scroll to position [2456, 0]
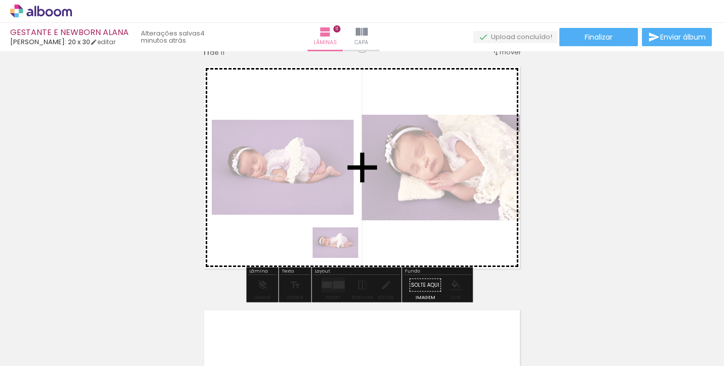
drag, startPoint x: 100, startPoint y: 341, endPoint x: 343, endPoint y: 258, distance: 257.3
click at [343, 258] on quentale-workspace at bounding box center [362, 183] width 724 height 366
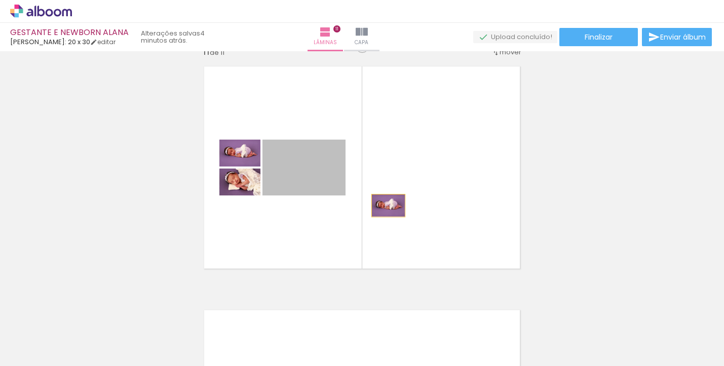
drag, startPoint x: 308, startPoint y: 179, endPoint x: 385, endPoint y: 205, distance: 80.8
click at [385, 205] on quentale-layouter at bounding box center [362, 167] width 332 height 218
drag, startPoint x: 310, startPoint y: 172, endPoint x: 118, endPoint y: 189, distance: 193.4
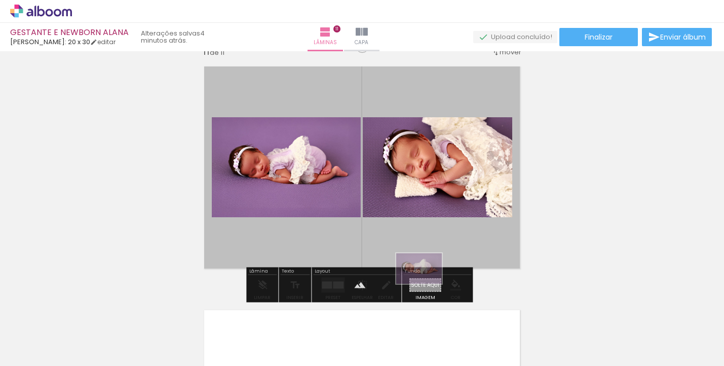
drag, startPoint x: 120, startPoint y: 327, endPoint x: 427, endPoint y: 283, distance: 309.7
click at [427, 283] on quentale-workspace at bounding box center [362, 183] width 724 height 366
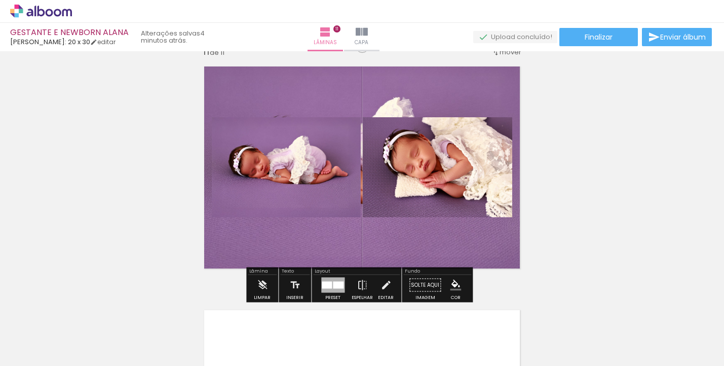
click at [425, 283] on paper-button "Solte aqui Imagem" at bounding box center [425, 288] width 37 height 26
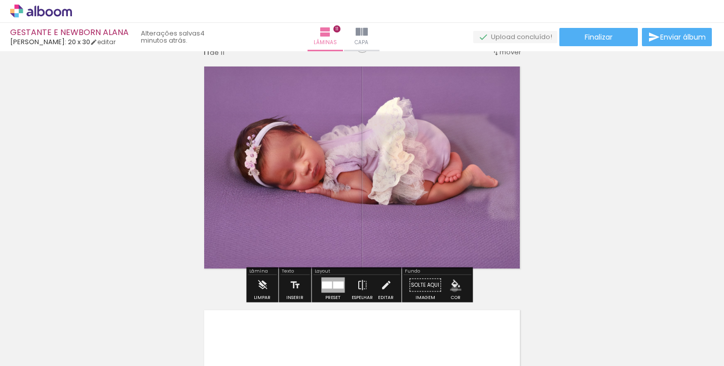
click at [451, 288] on iron-icon "color picker" at bounding box center [455, 284] width 11 height 11
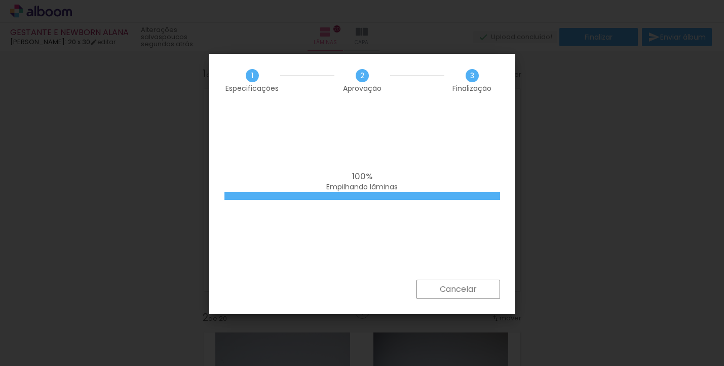
scroll to position [0, 550]
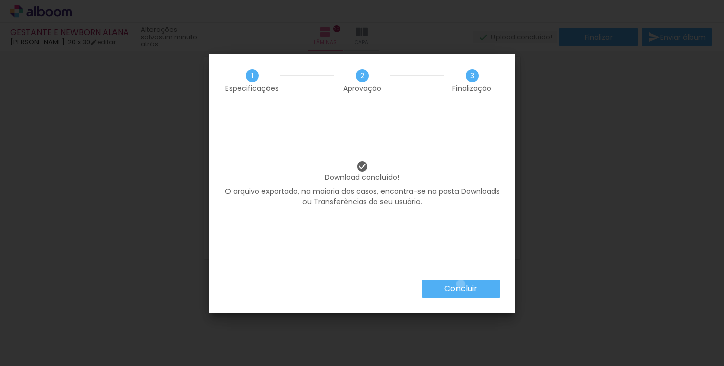
click at [0, 0] on slot "Concluir" at bounding box center [0, 0] width 0 height 0
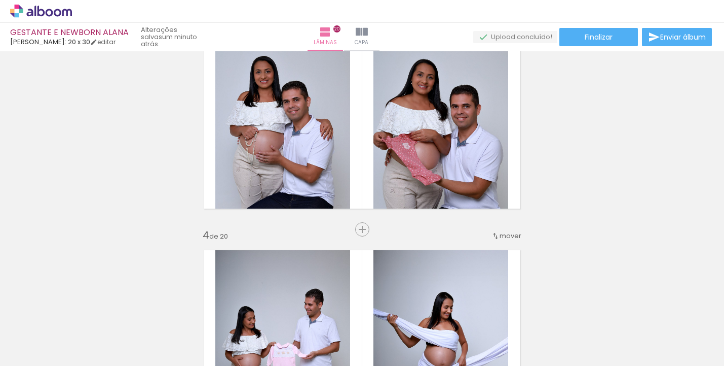
scroll to position [0, 0]
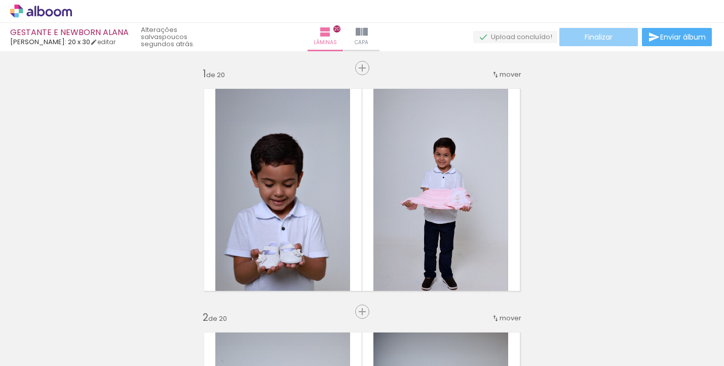
click at [599, 42] on paper-button "Finalizar" at bounding box center [599, 37] width 79 height 18
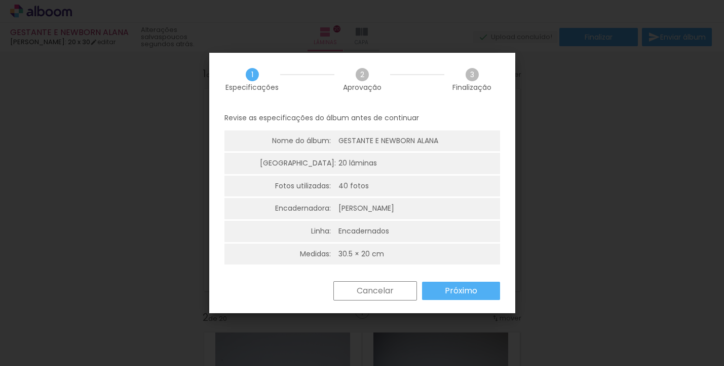
click at [431, 281] on paper-button "Próximo" at bounding box center [461, 290] width 78 height 18
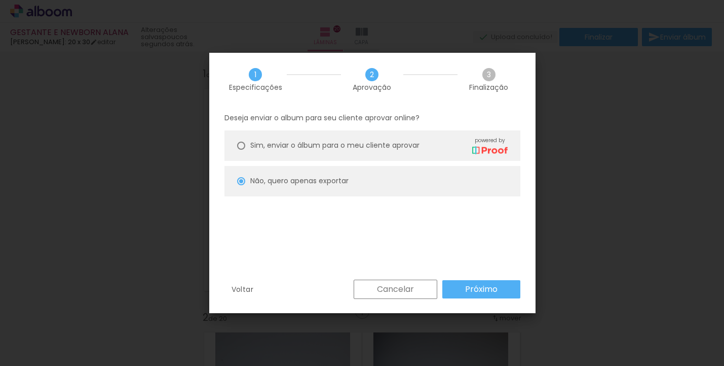
click at [454, 294] on paper-button "Próximo" at bounding box center [482, 289] width 78 height 18
type input "Alta, 300 DPI"
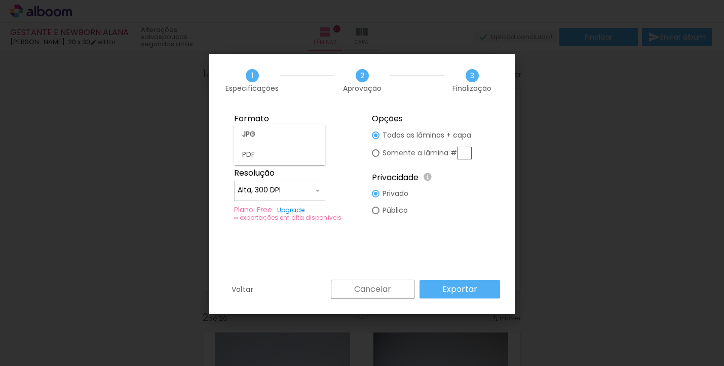
click at [302, 136] on div at bounding box center [279, 139] width 91 height 41
click at [299, 149] on paper-item "PDF" at bounding box center [279, 154] width 91 height 20
type input "PDF"
click at [0, 0] on slot "Exportar" at bounding box center [0, 0] width 0 height 0
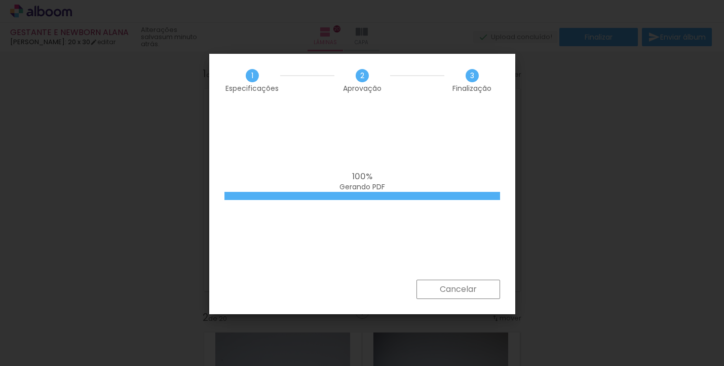
click at [392, 171] on div "100% Gerando PDF" at bounding box center [363, 181] width 276 height 20
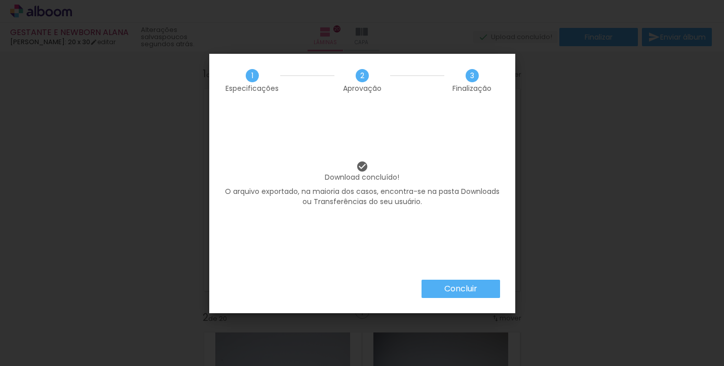
click at [0, 0] on slot "Concluir" at bounding box center [0, 0] width 0 height 0
